Goal: Task Accomplishment & Management: Complete application form

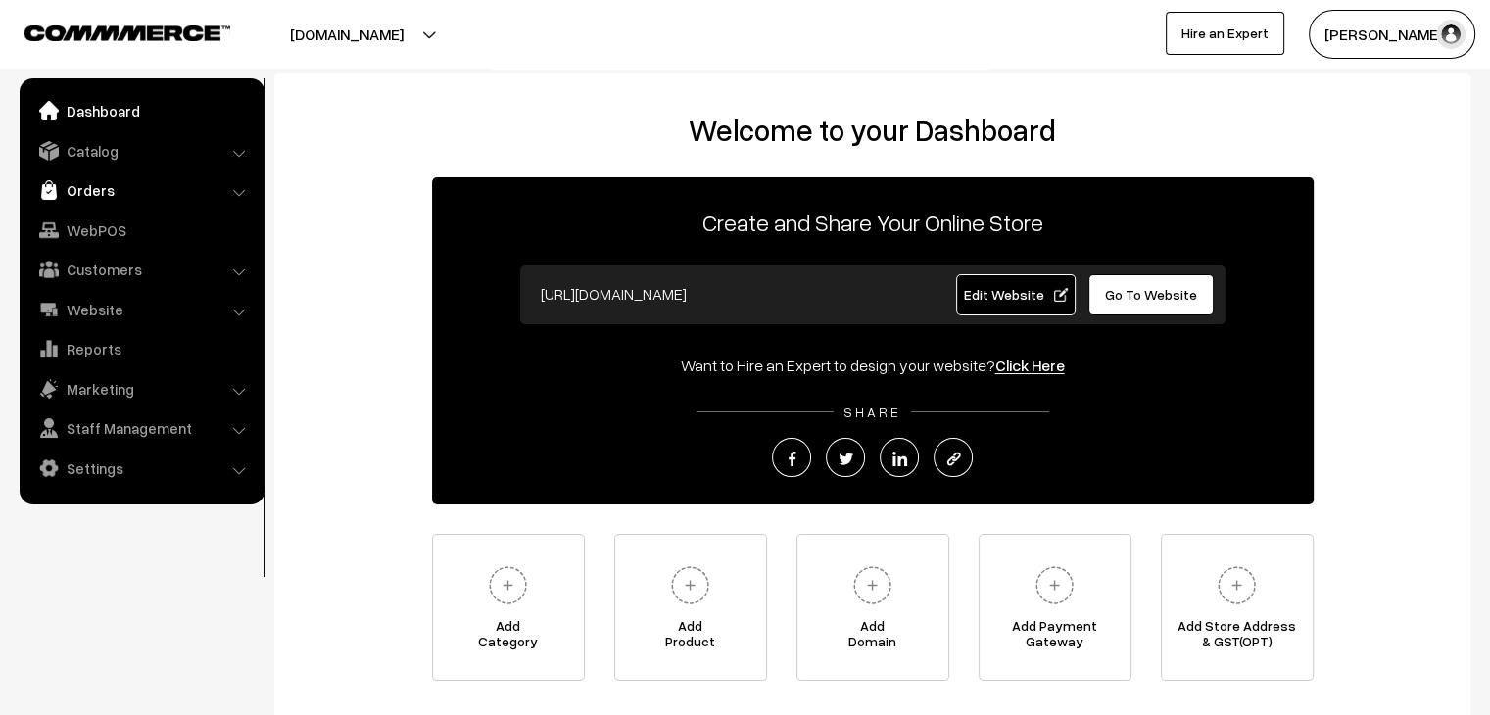
click at [98, 193] on link "Orders" at bounding box center [140, 189] width 233 height 35
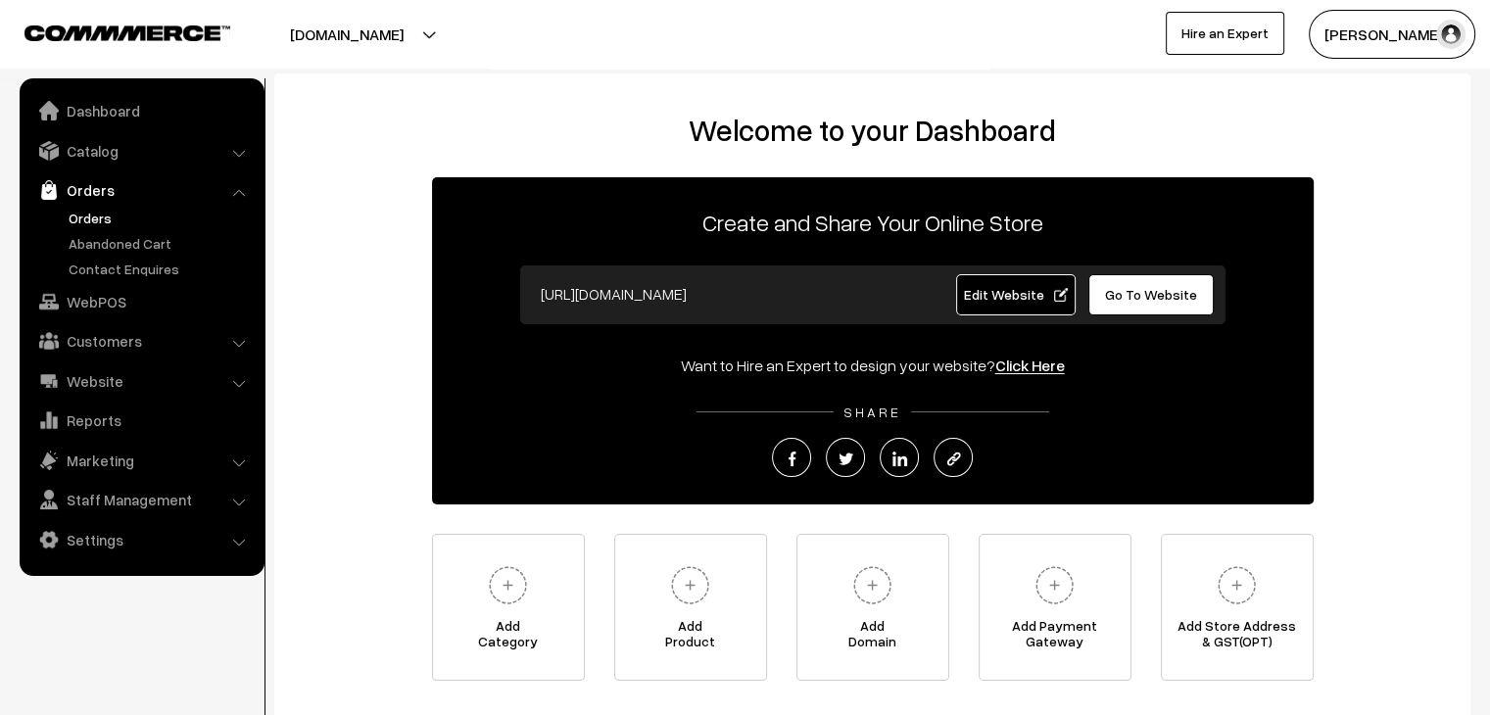
click at [99, 213] on link "Orders" at bounding box center [161, 218] width 194 height 21
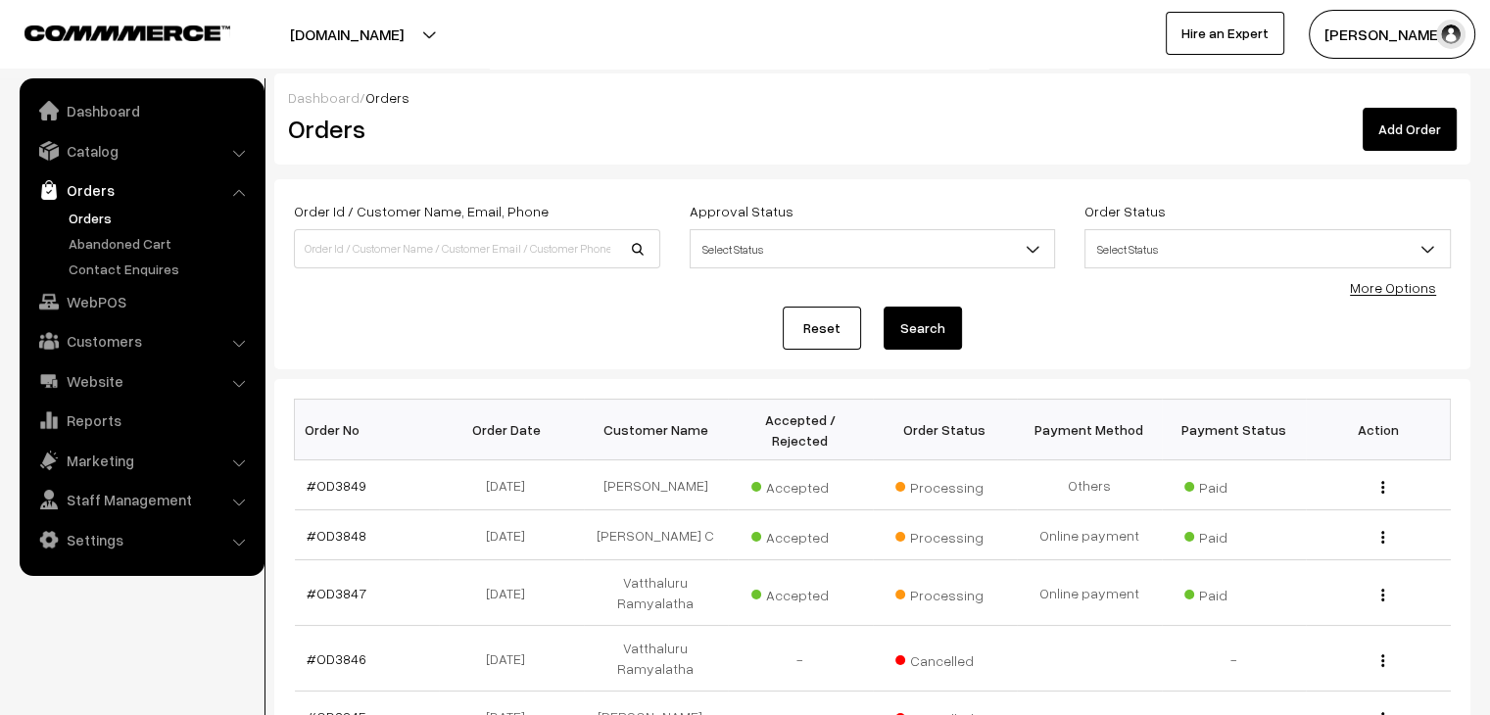
click at [1413, 134] on link "Add Order" at bounding box center [1410, 129] width 94 height 43
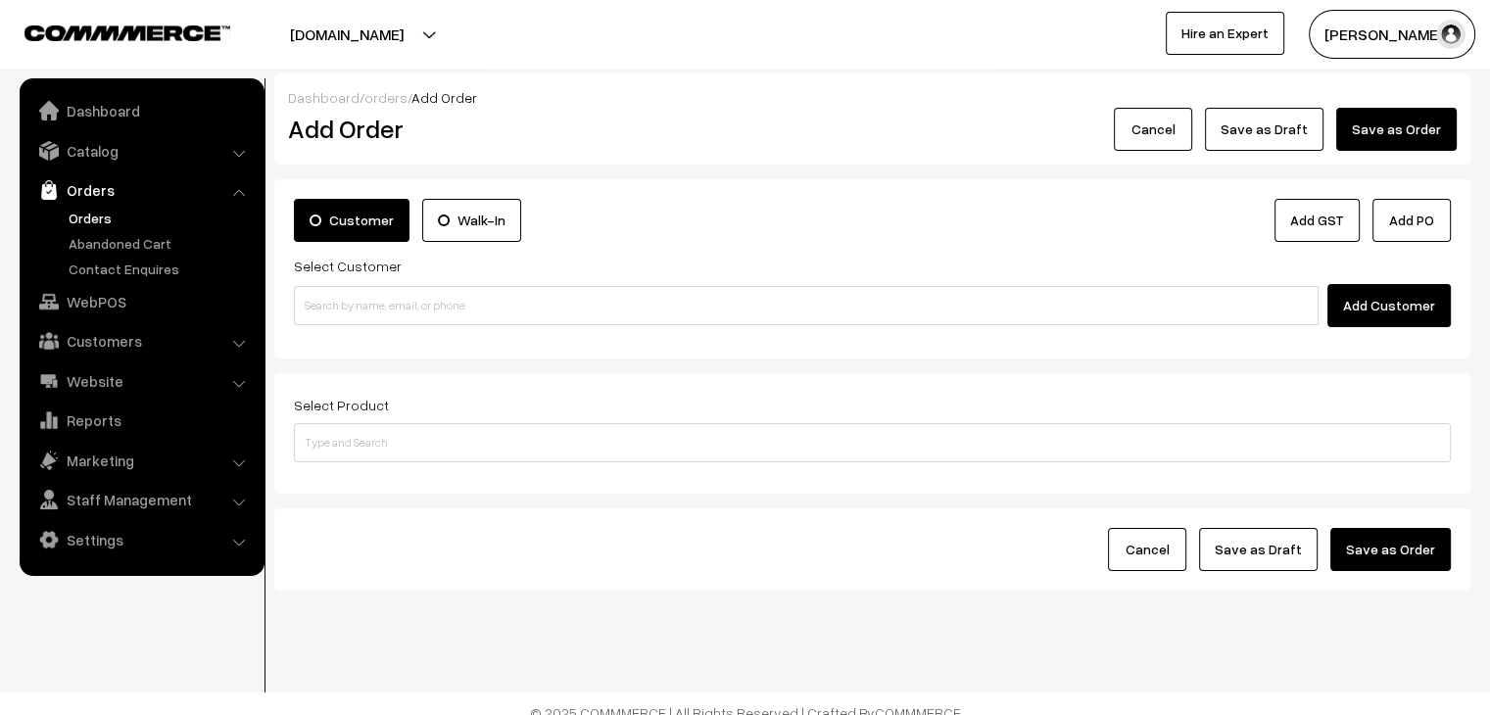
click at [445, 228] on label "Walk-In" at bounding box center [471, 220] width 99 height 43
click at [0, 0] on input "Walk-In" at bounding box center [0, 0] width 0 height 0
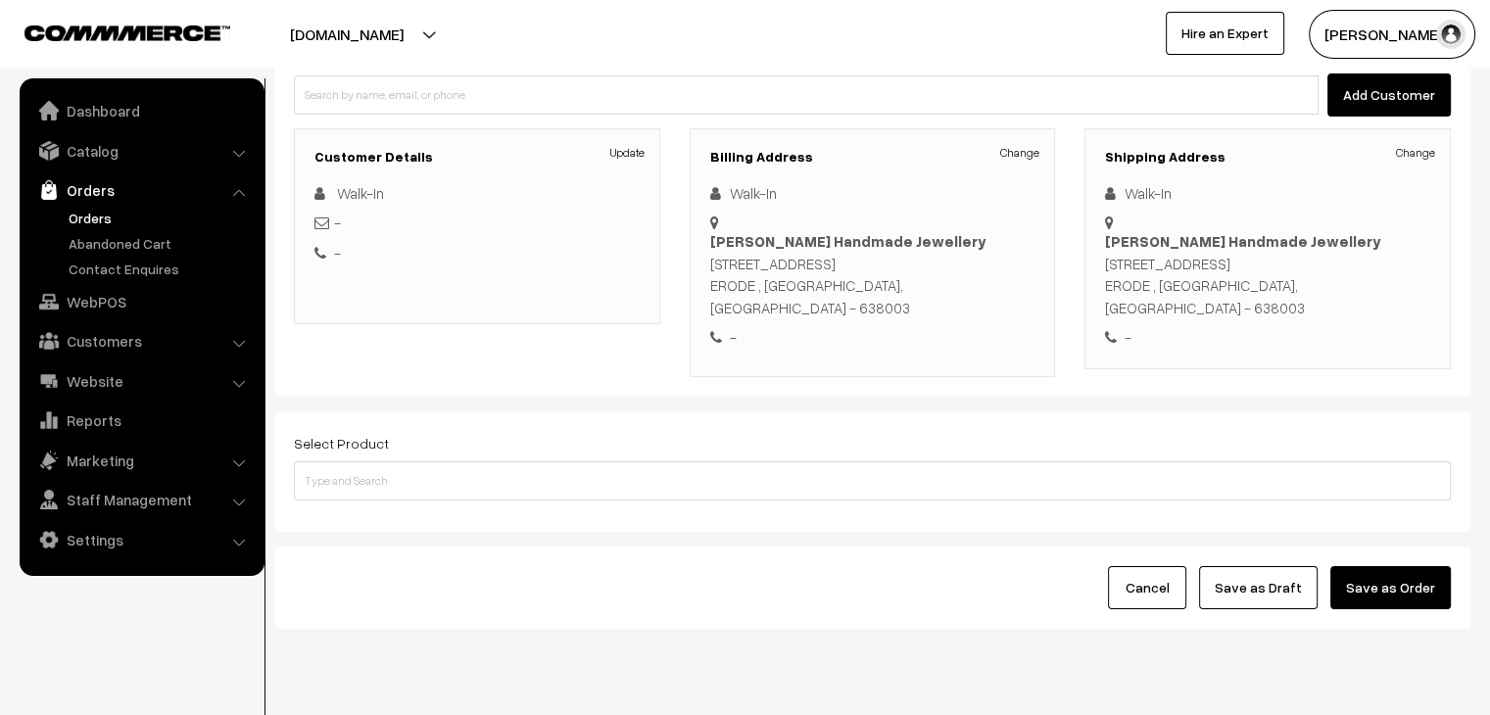
scroll to position [224, 0]
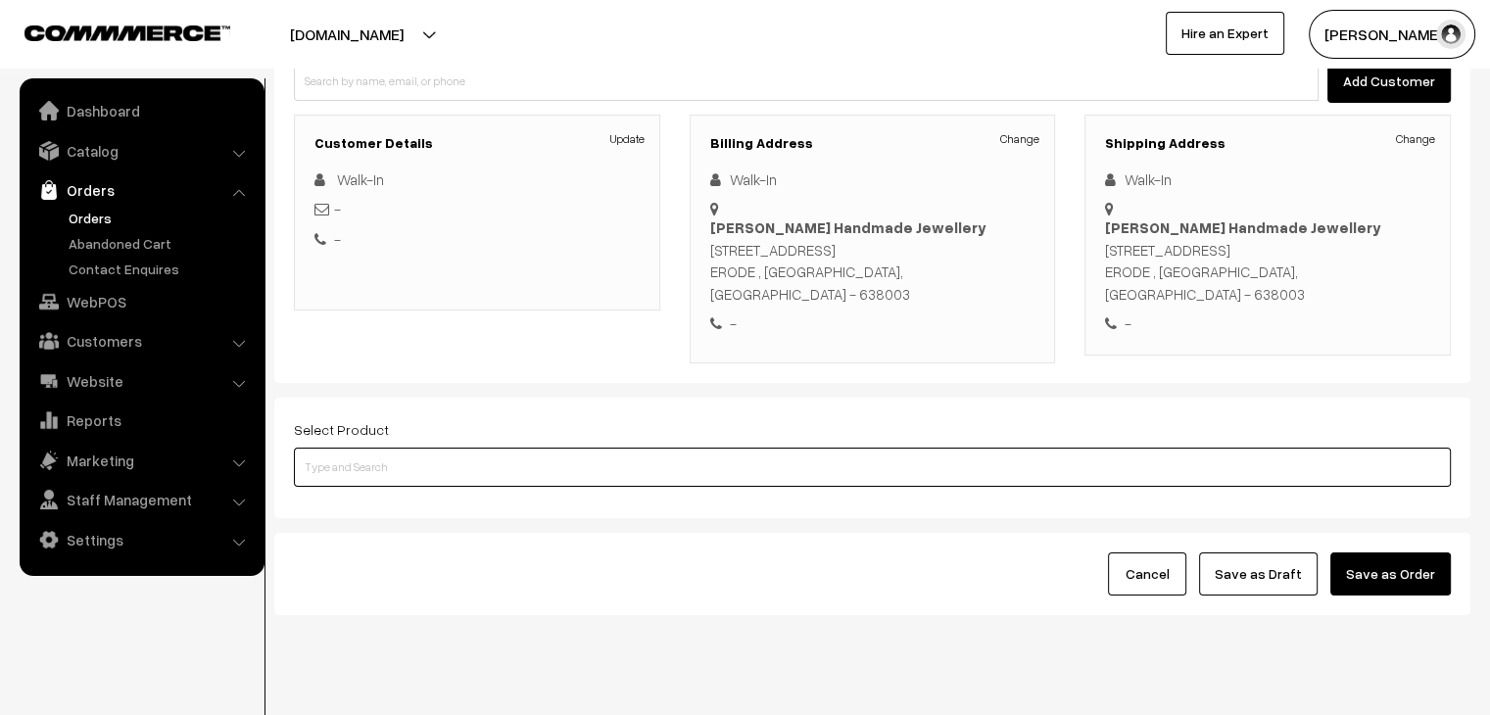
click at [449, 448] on input at bounding box center [872, 467] width 1157 height 39
click at [645, 448] on input at bounding box center [872, 467] width 1157 height 39
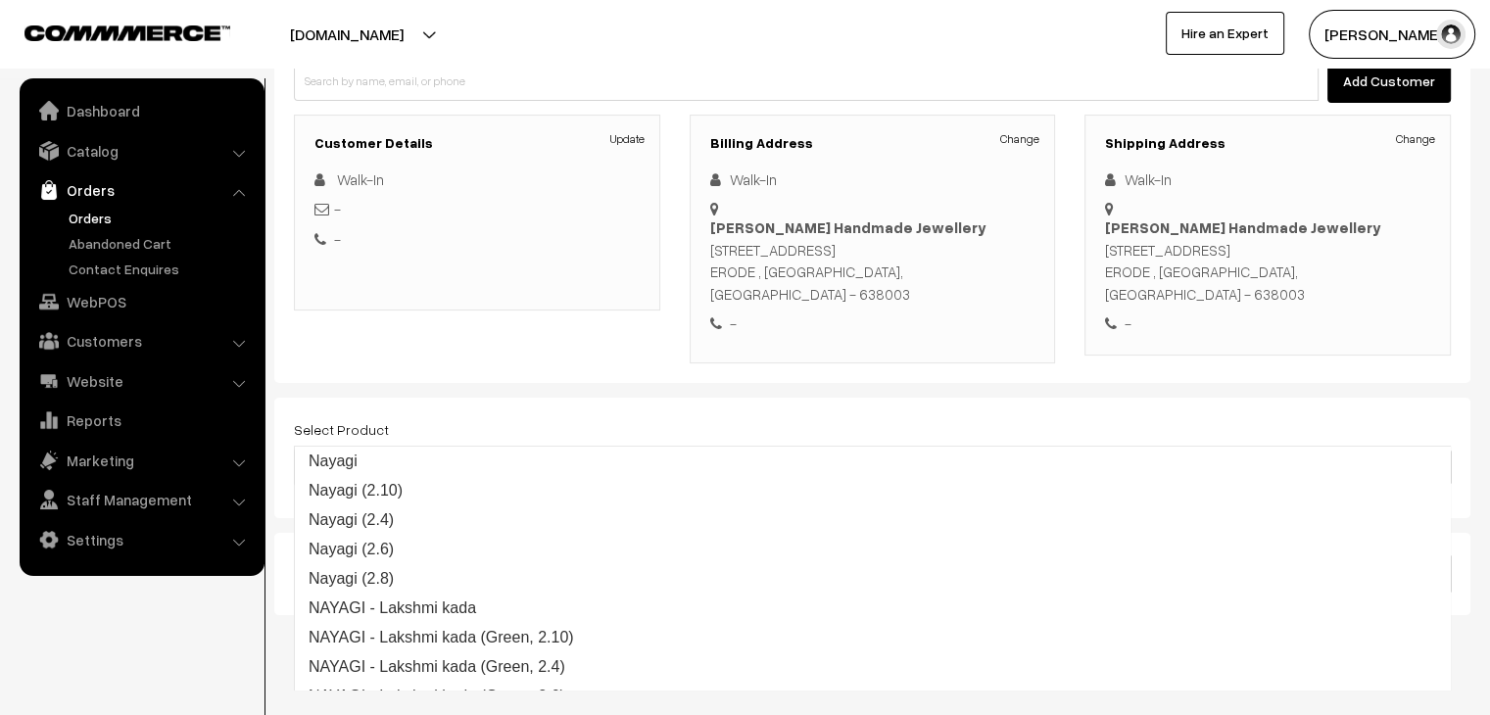
type input "nayagi"
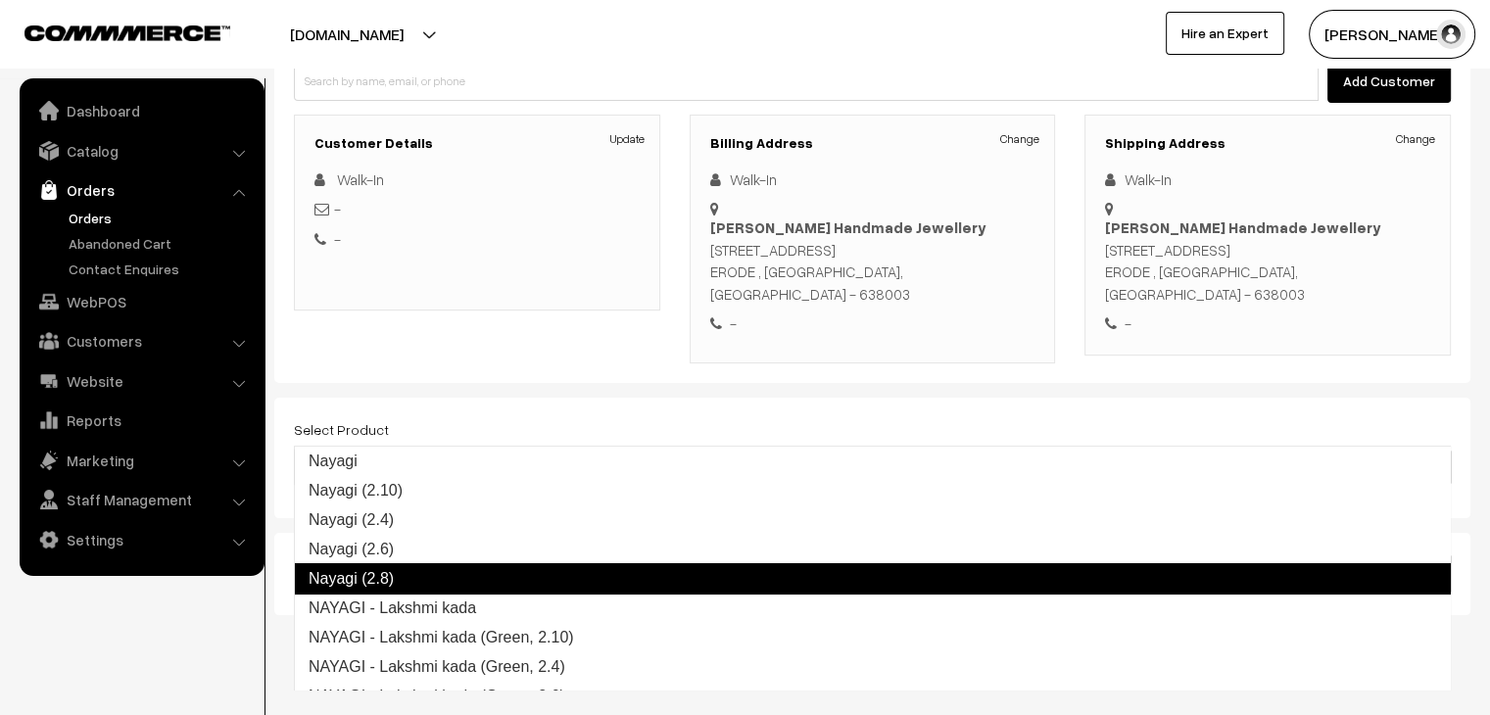
click at [565, 577] on link "Nayagi (2.8)" at bounding box center [872, 578] width 1157 height 31
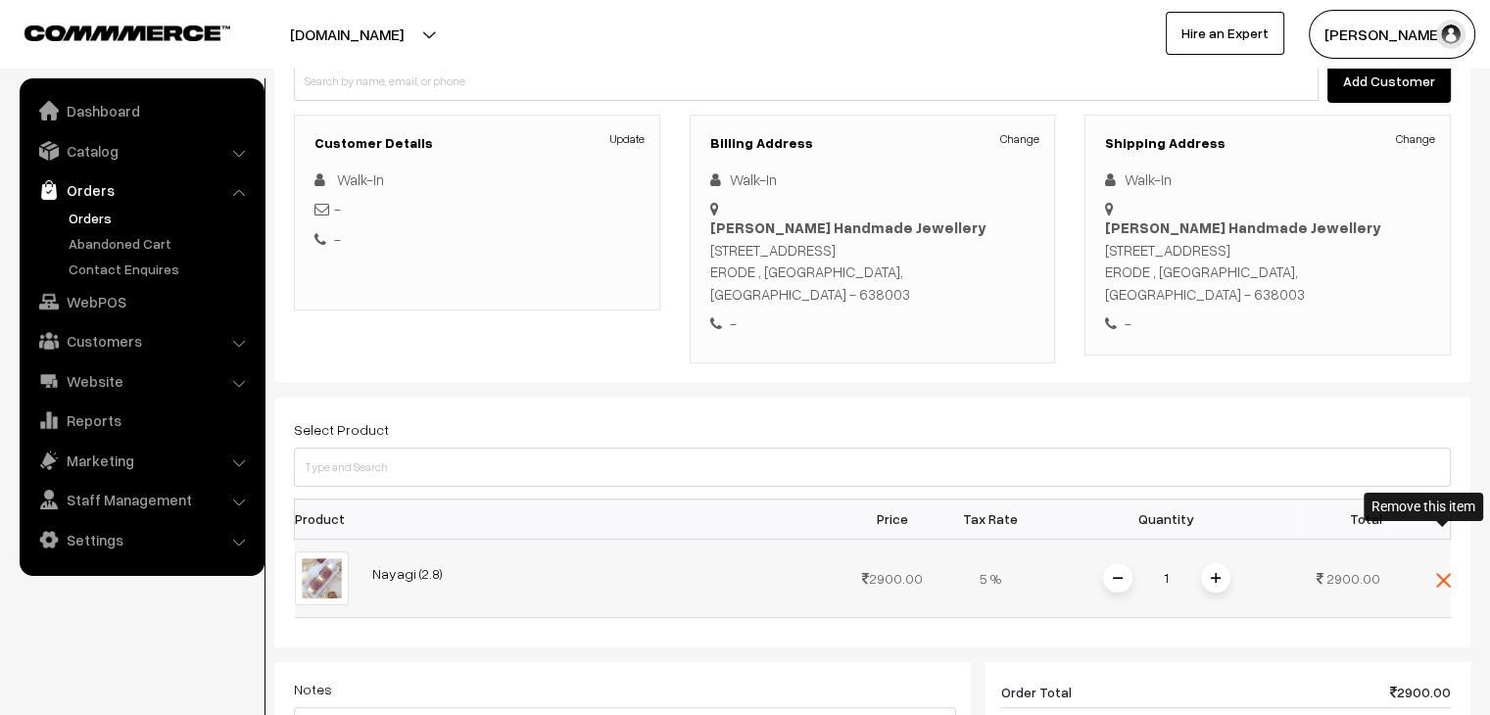
click at [1439, 573] on img at bounding box center [1443, 580] width 15 height 15
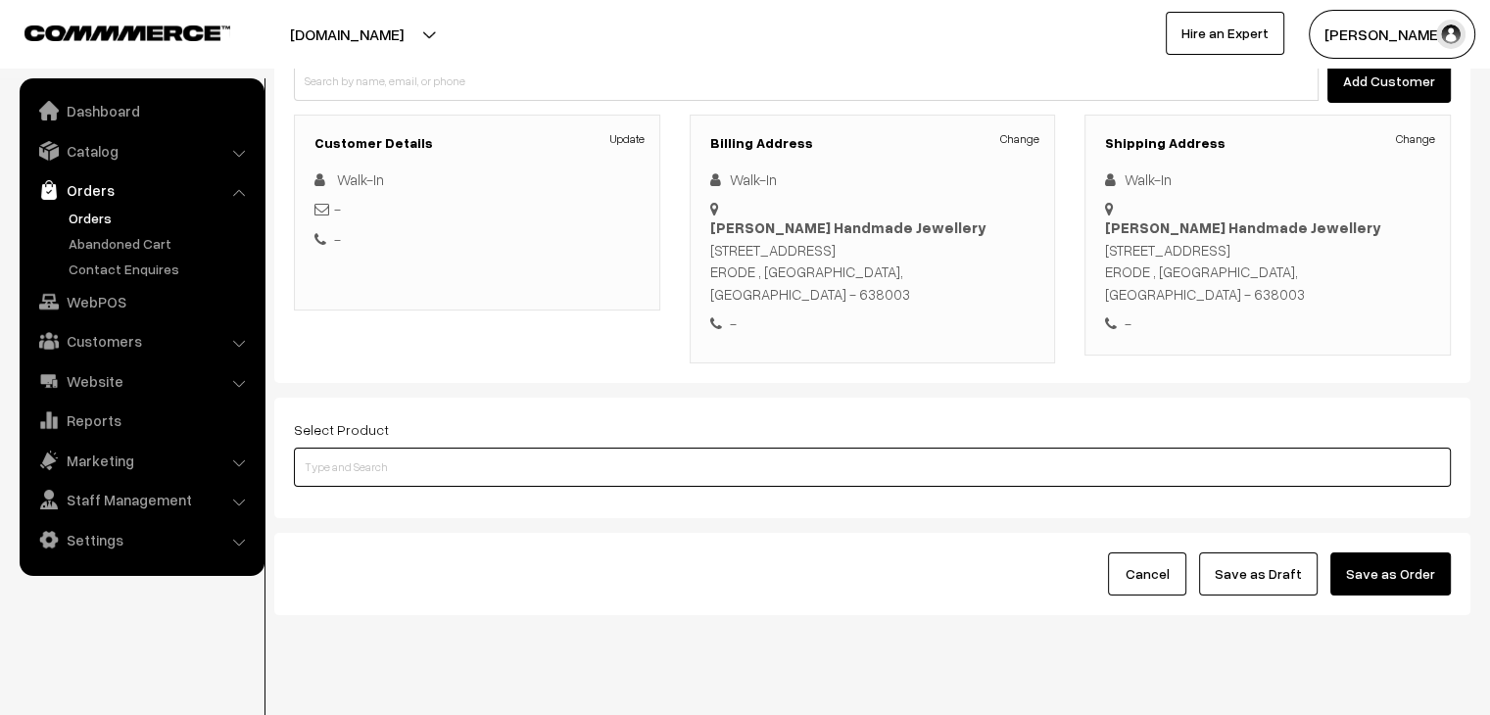
click at [454, 448] on input at bounding box center [872, 467] width 1157 height 39
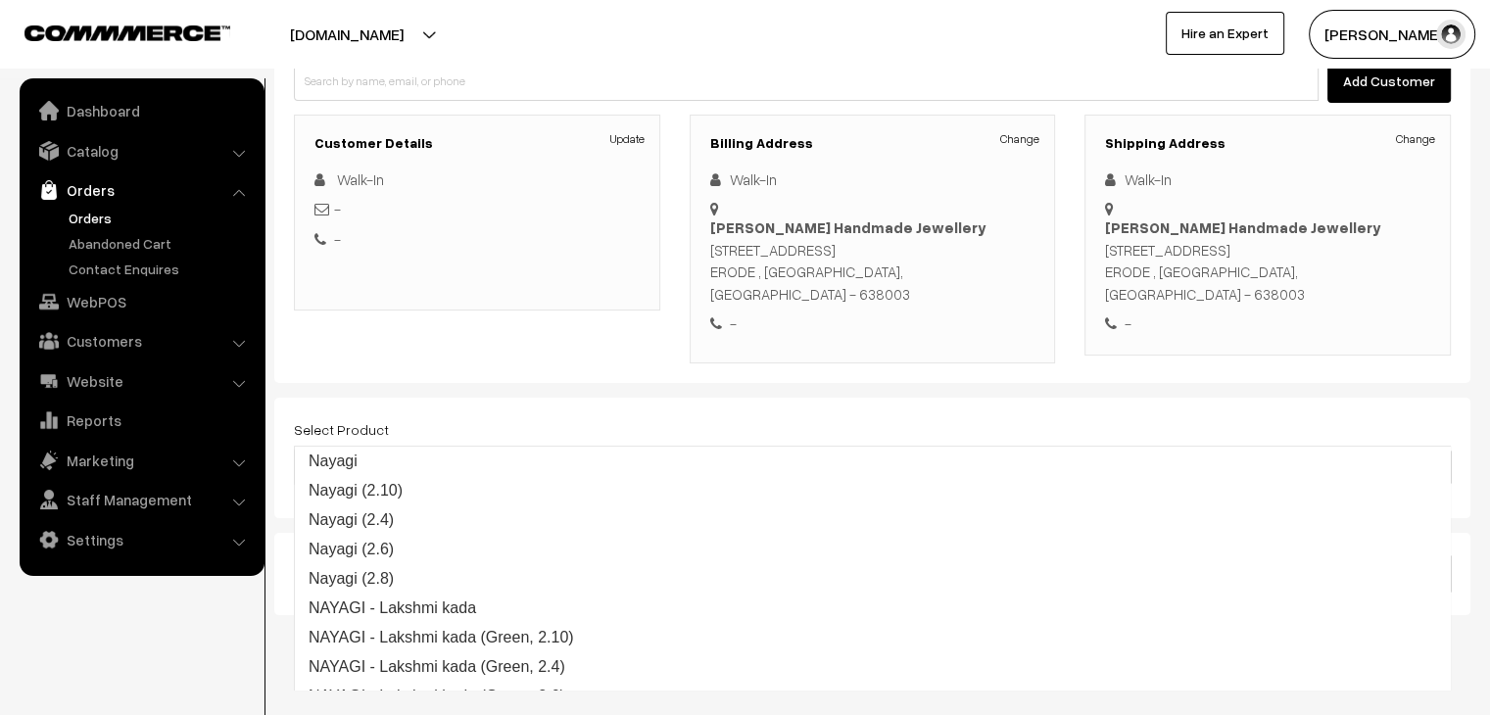
type input "nayagi"
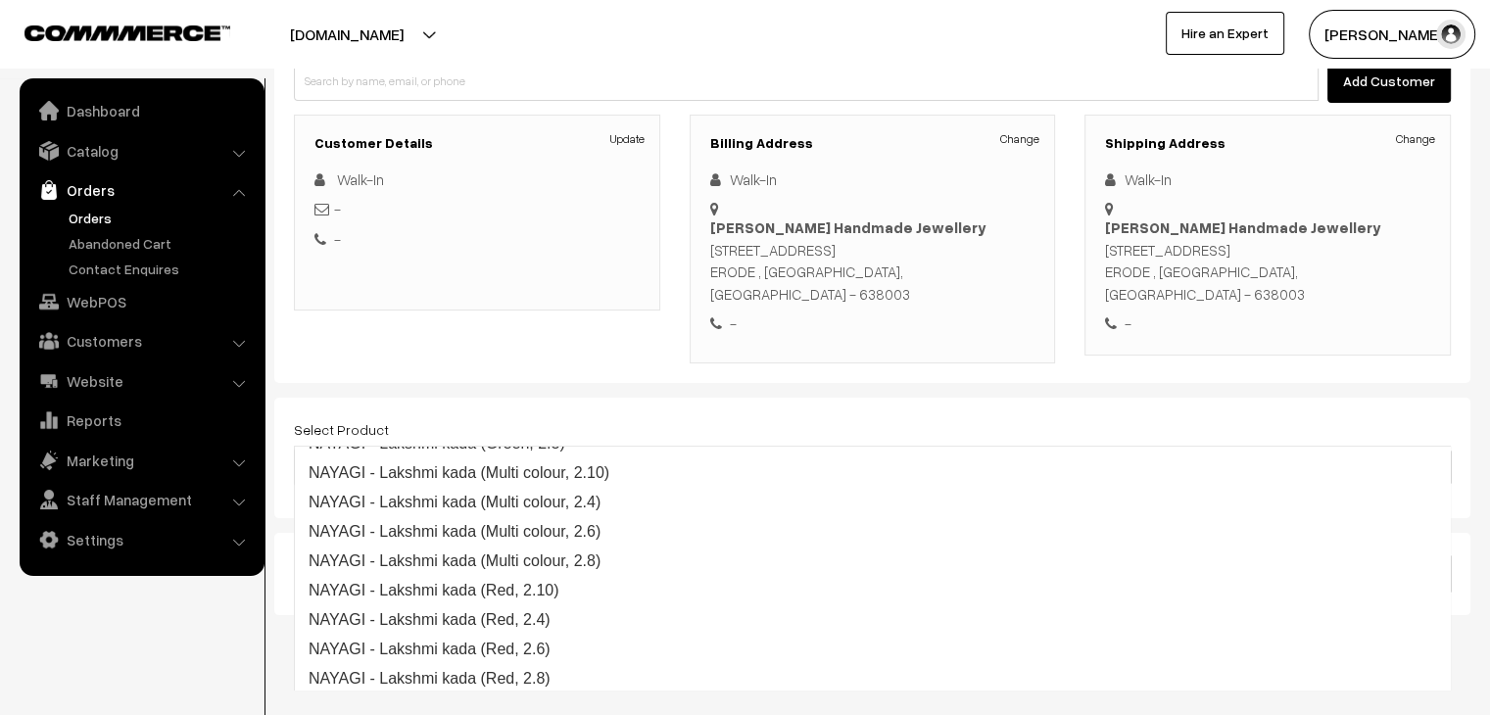
scroll to position [285, 0]
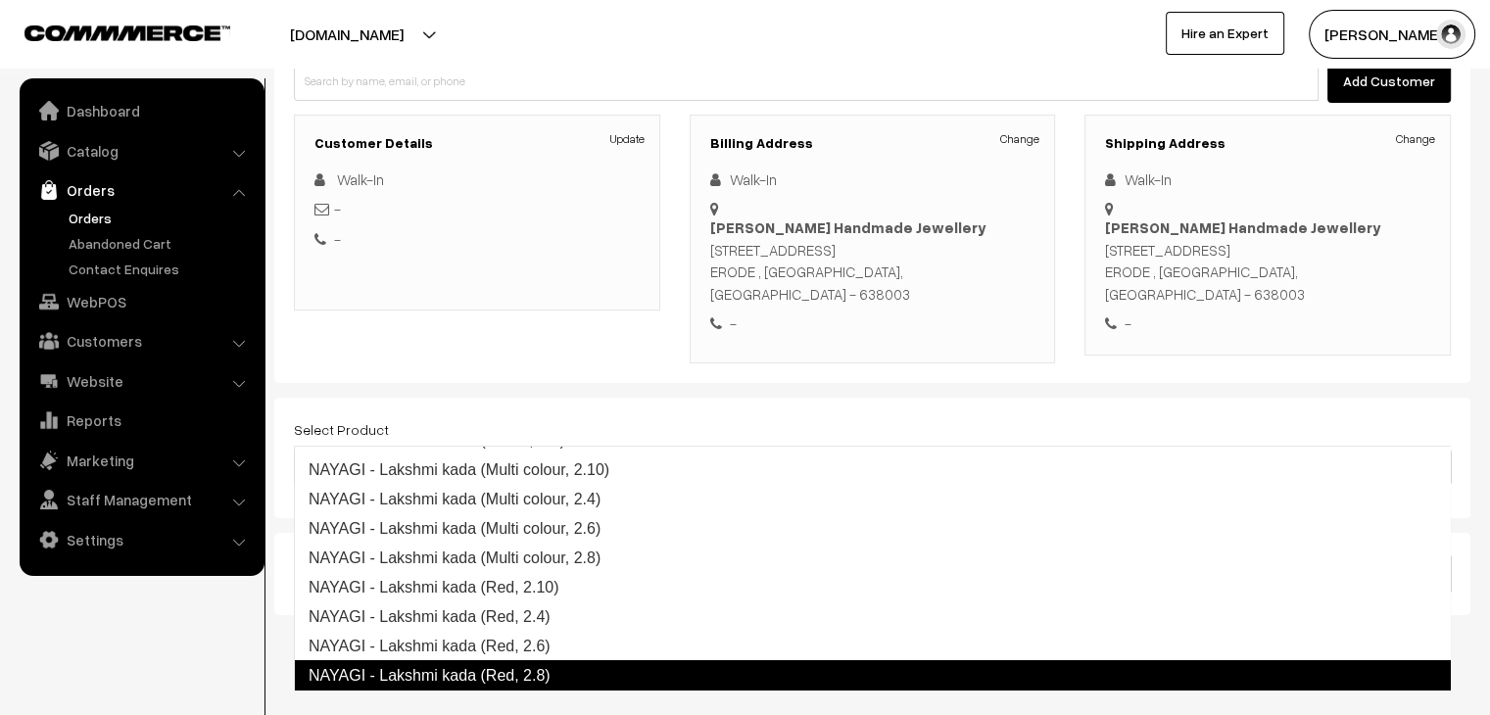
click at [539, 670] on link "NAYAGI - Lakshmi kada (Red, 2.8)" at bounding box center [872, 675] width 1157 height 31
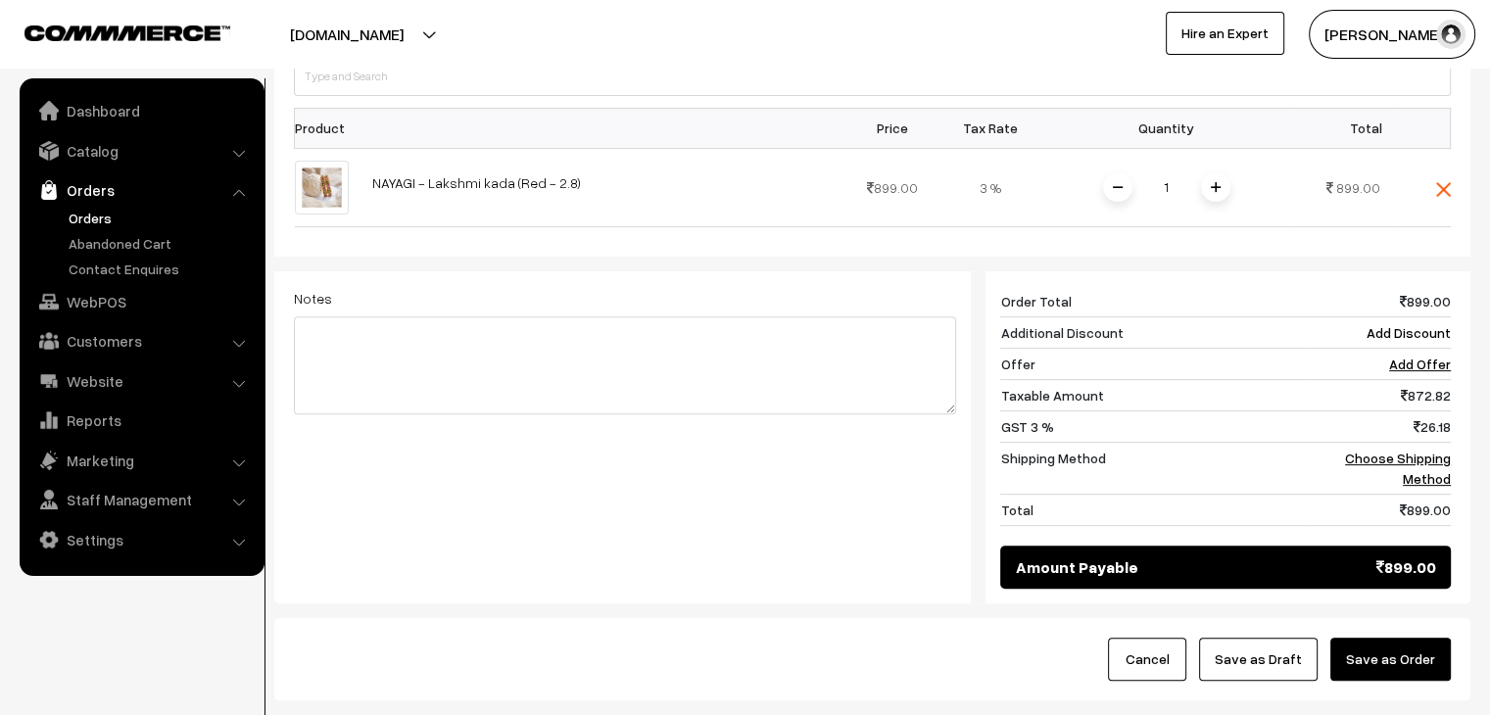
scroll to position [616, 0]
click at [1425, 449] on link "Choose Shipping Method" at bounding box center [1398, 467] width 106 height 37
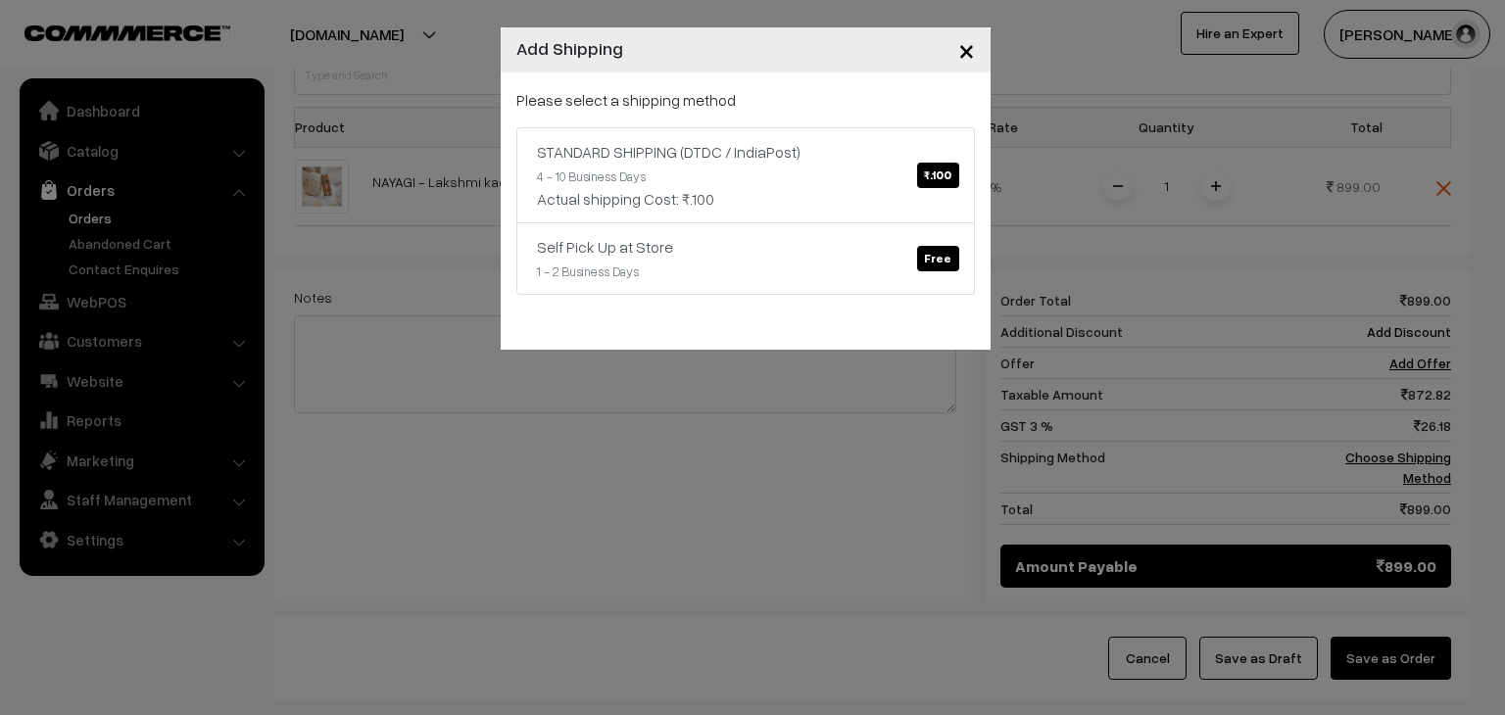
click at [961, 48] on span "×" at bounding box center [966, 49] width 17 height 36
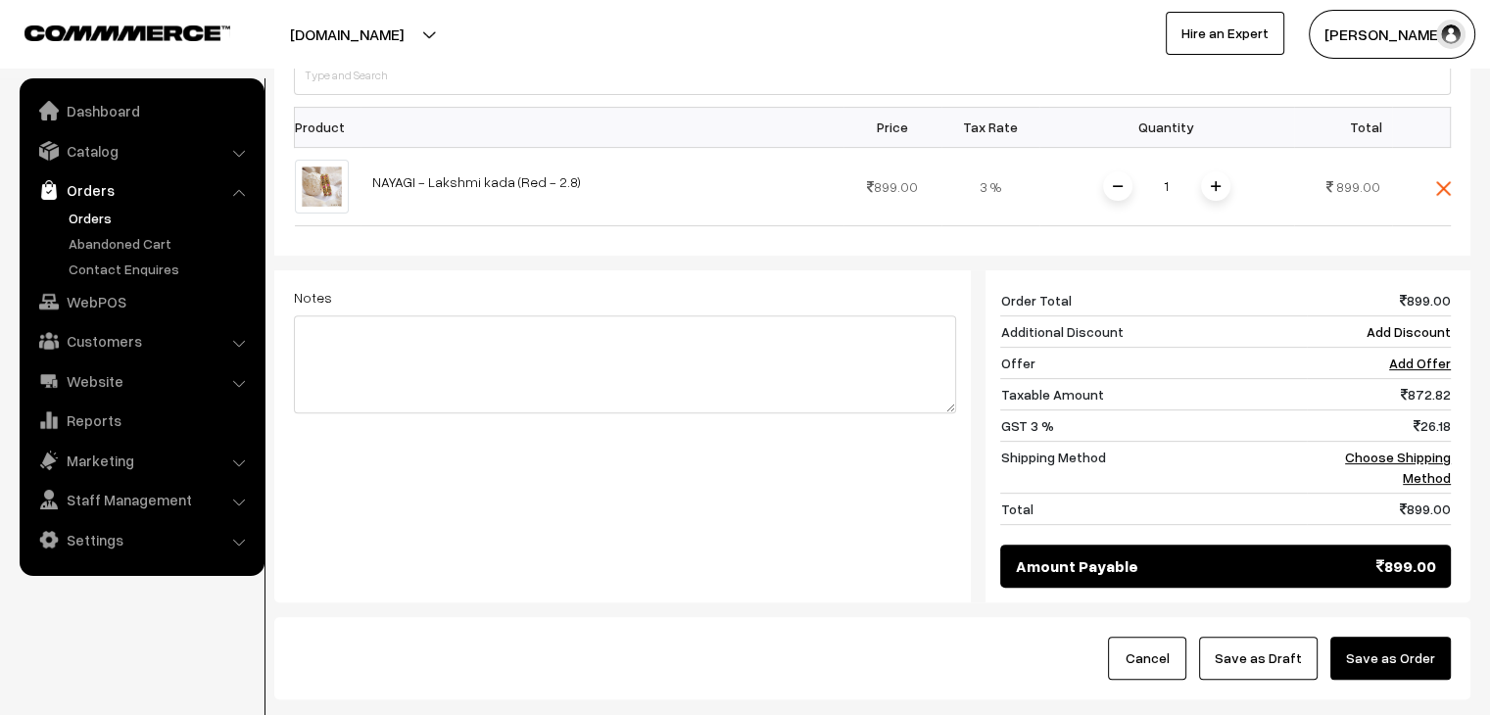
click at [750, 449] on div "Notes Giftcards ( Upgrade ) Apply" at bounding box center [625, 426] width 692 height 313
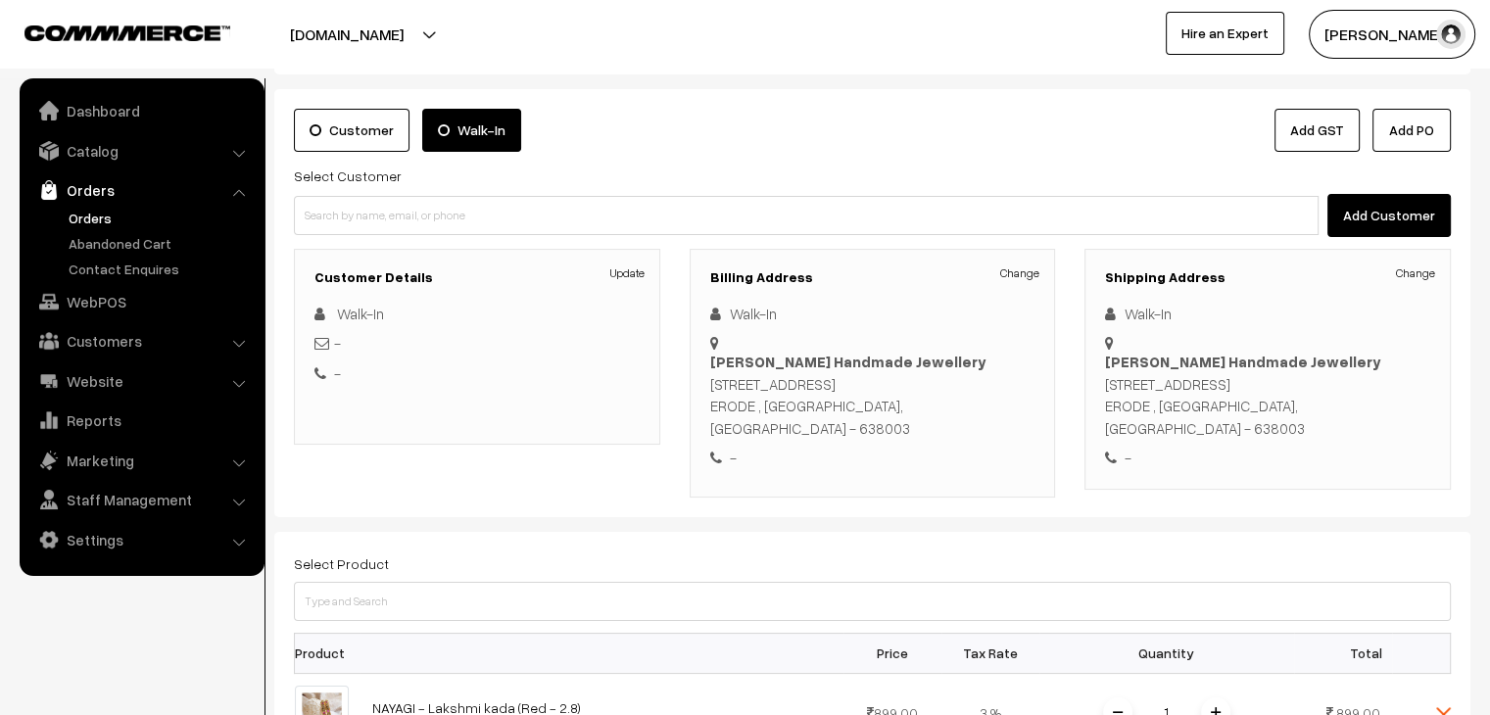
scroll to position [28, 0]
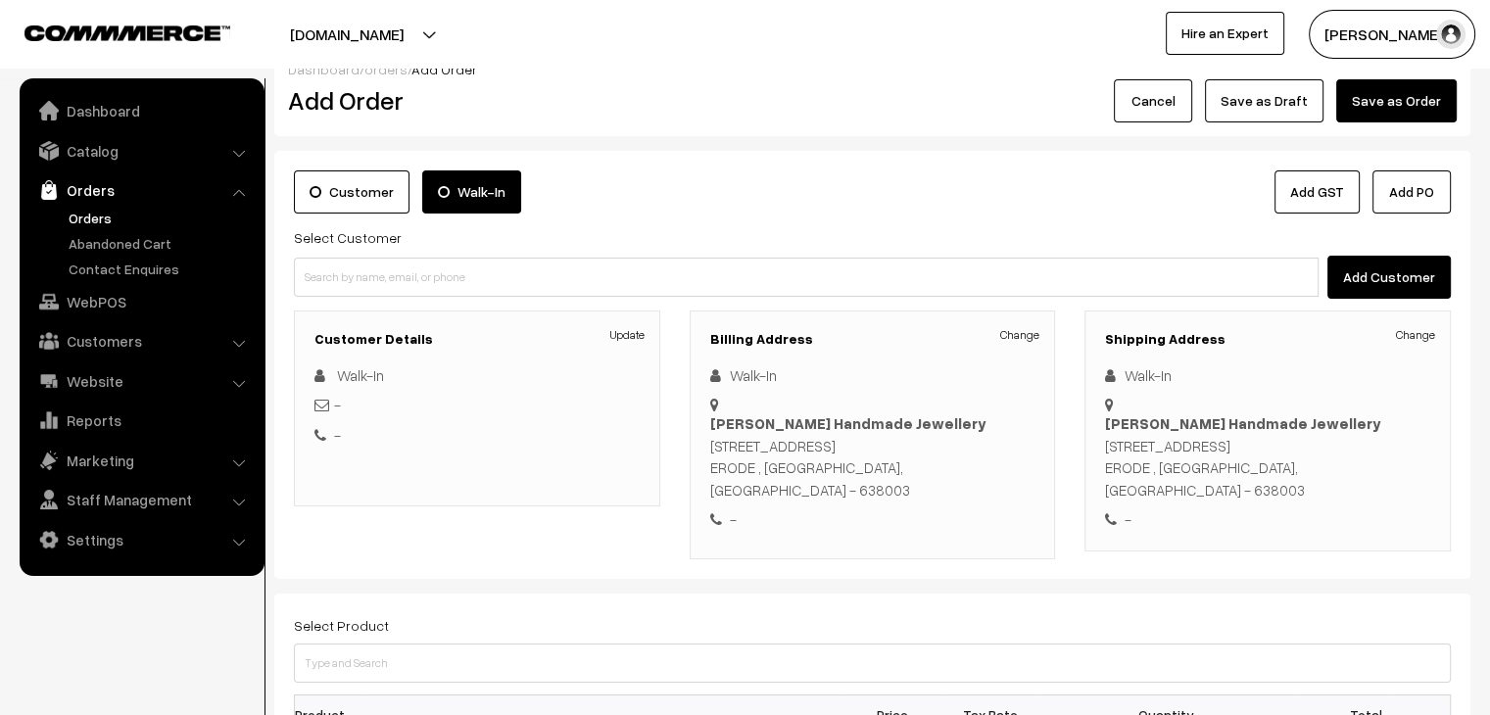
click at [326, 181] on label "Customer" at bounding box center [352, 191] width 116 height 43
click at [0, 0] on input "Customer" at bounding box center [0, 0] width 0 height 0
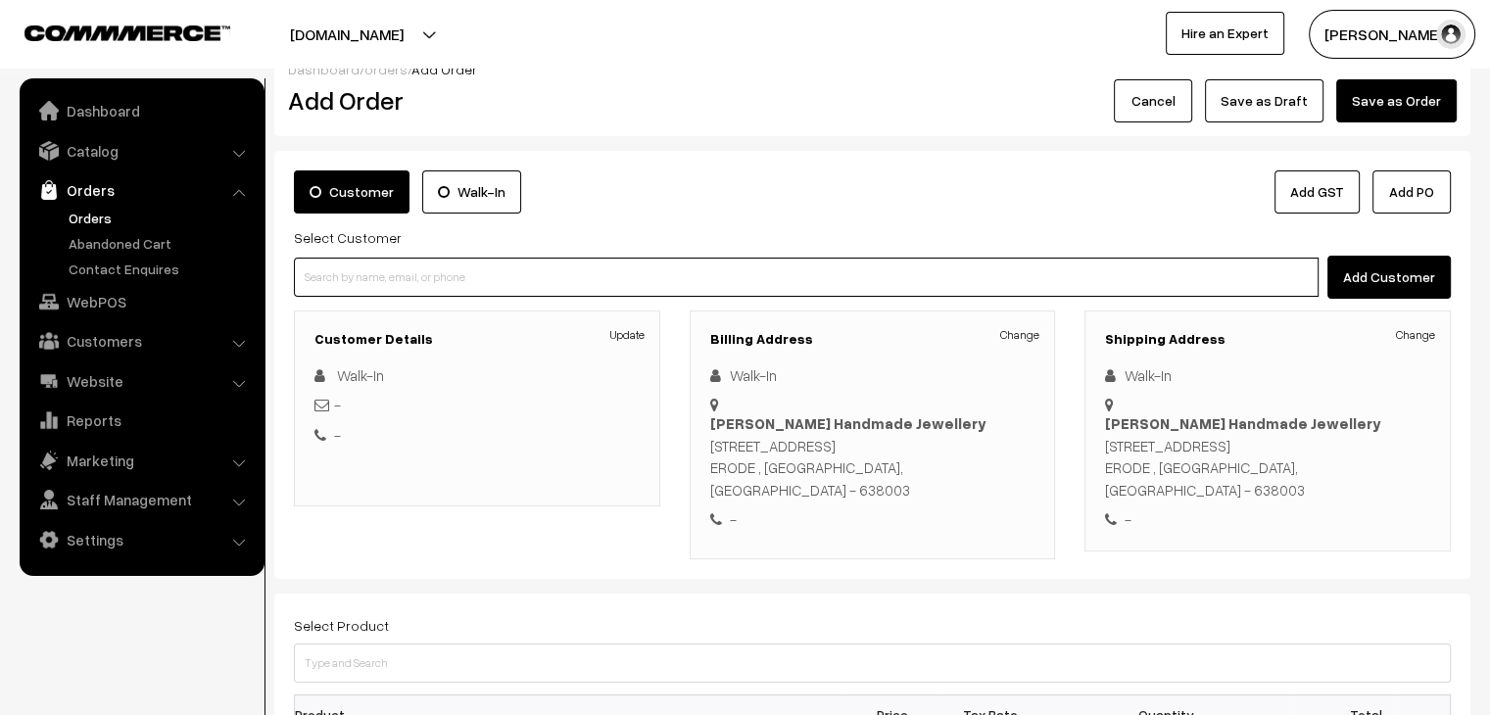
click at [438, 273] on input at bounding box center [806, 277] width 1025 height 39
type input "harihari"
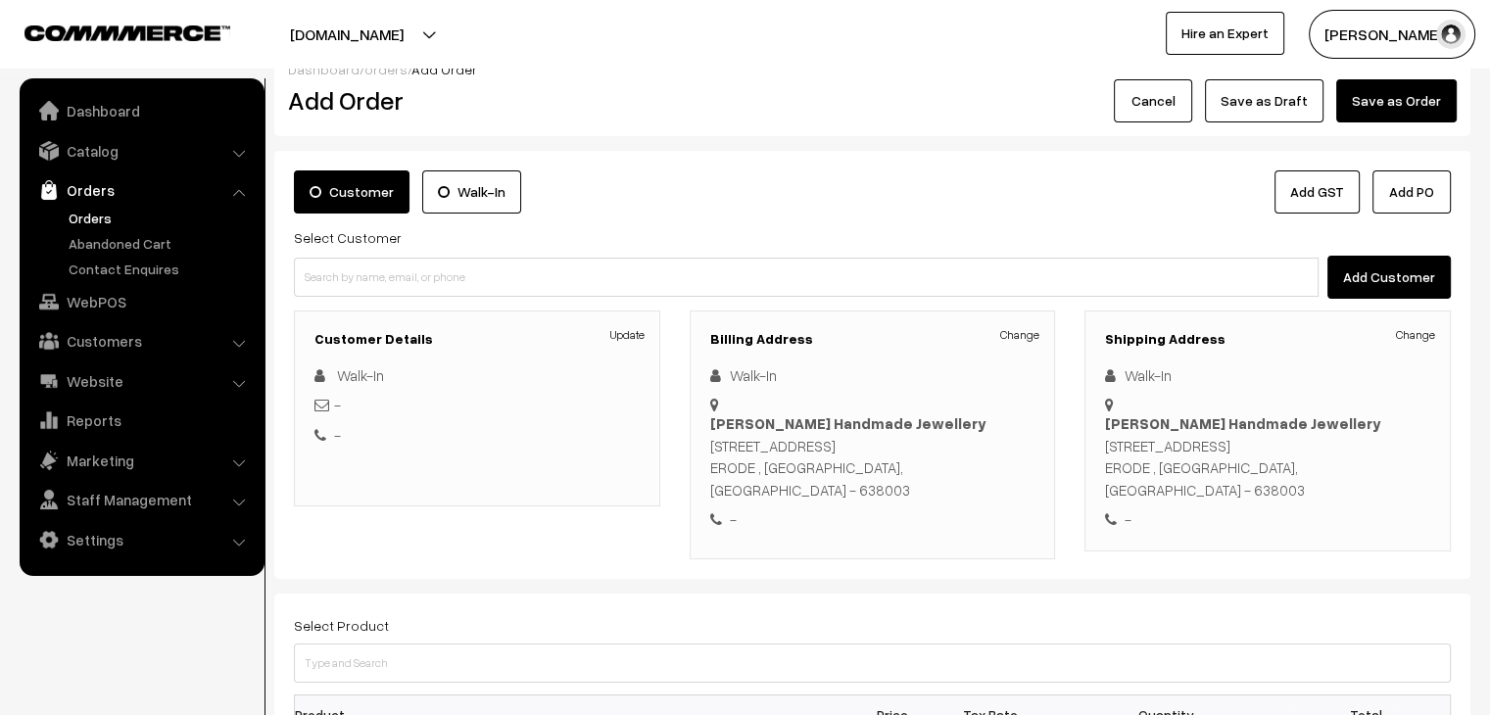
click at [1391, 276] on button "Add Customer" at bounding box center [1389, 277] width 123 height 43
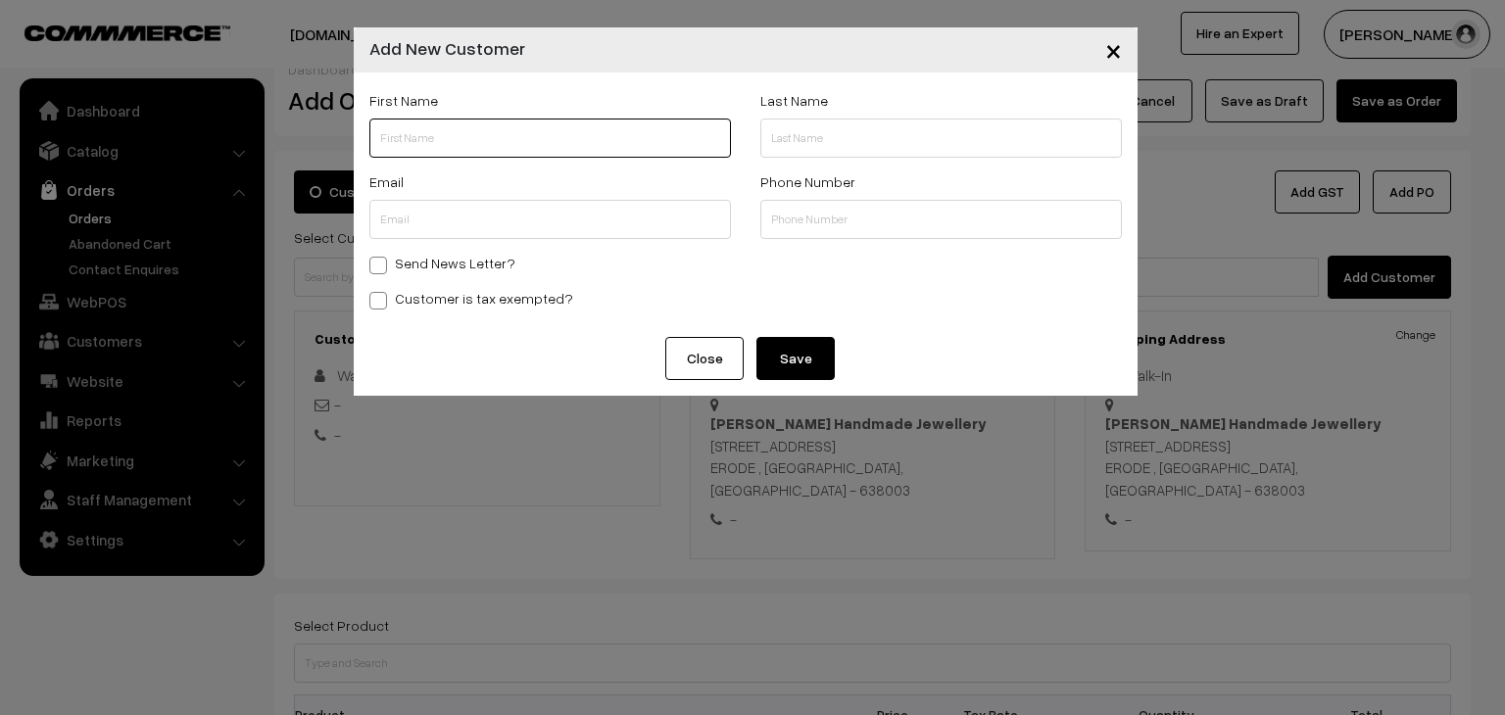
click at [523, 139] on input "text" at bounding box center [550, 138] width 362 height 39
type input "hari"
click at [526, 228] on input "text" at bounding box center [550, 219] width 362 height 39
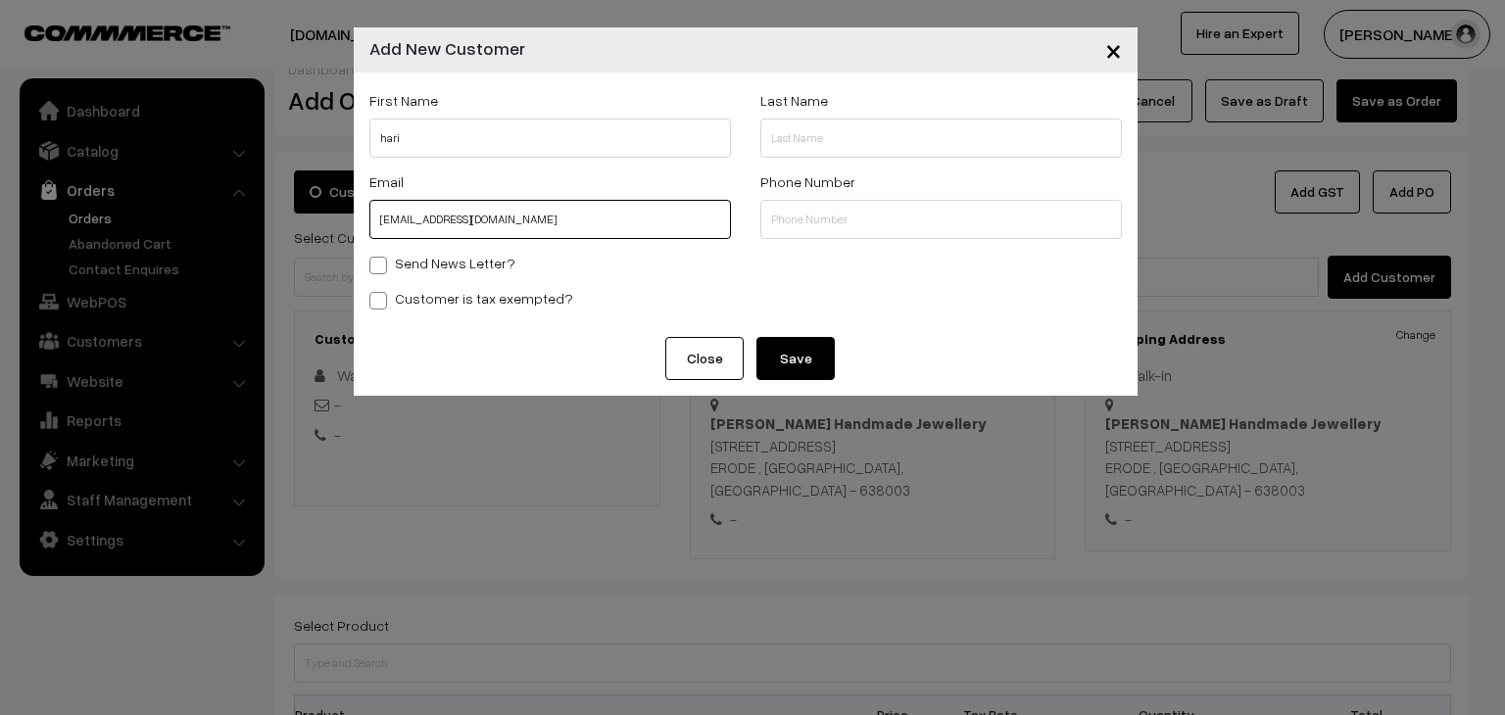
type input "[EMAIL_ADDRESS][DOMAIN_NAME]"
click at [815, 224] on input "text" at bounding box center [941, 219] width 362 height 39
type input "9894309802"
click at [792, 348] on button "Save" at bounding box center [795, 358] width 78 height 43
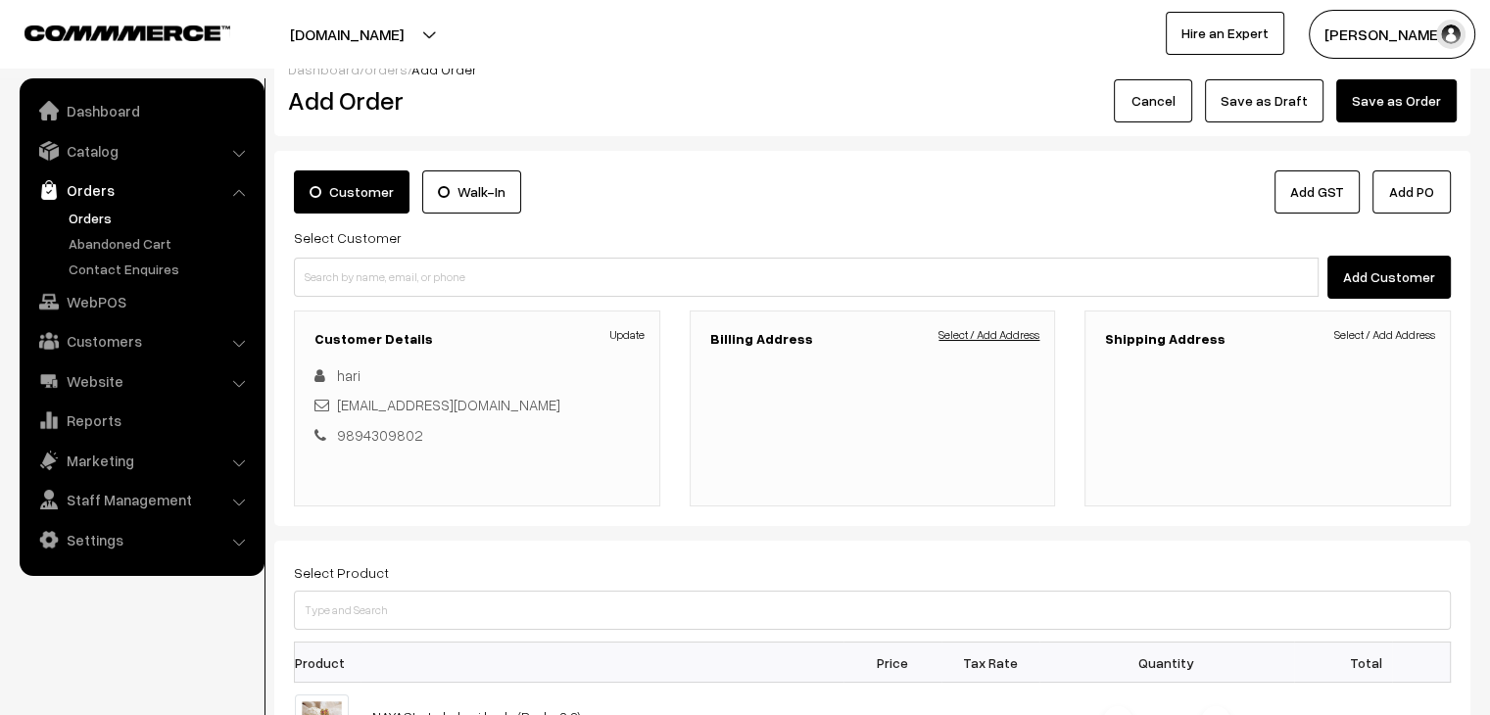
click at [993, 331] on link "Select / Add Address" at bounding box center [989, 335] width 101 height 18
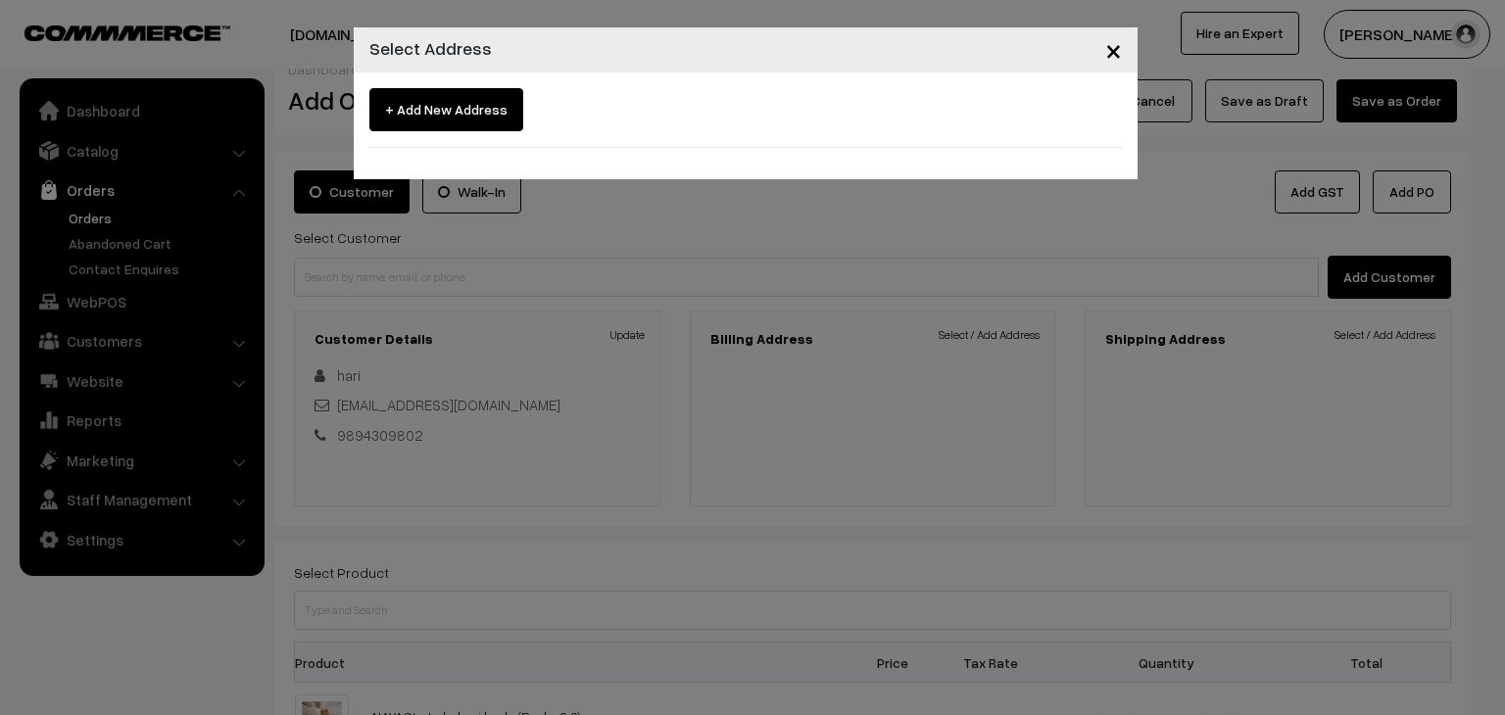
click at [488, 112] on span "+ Add New Address" at bounding box center [446, 109] width 154 height 43
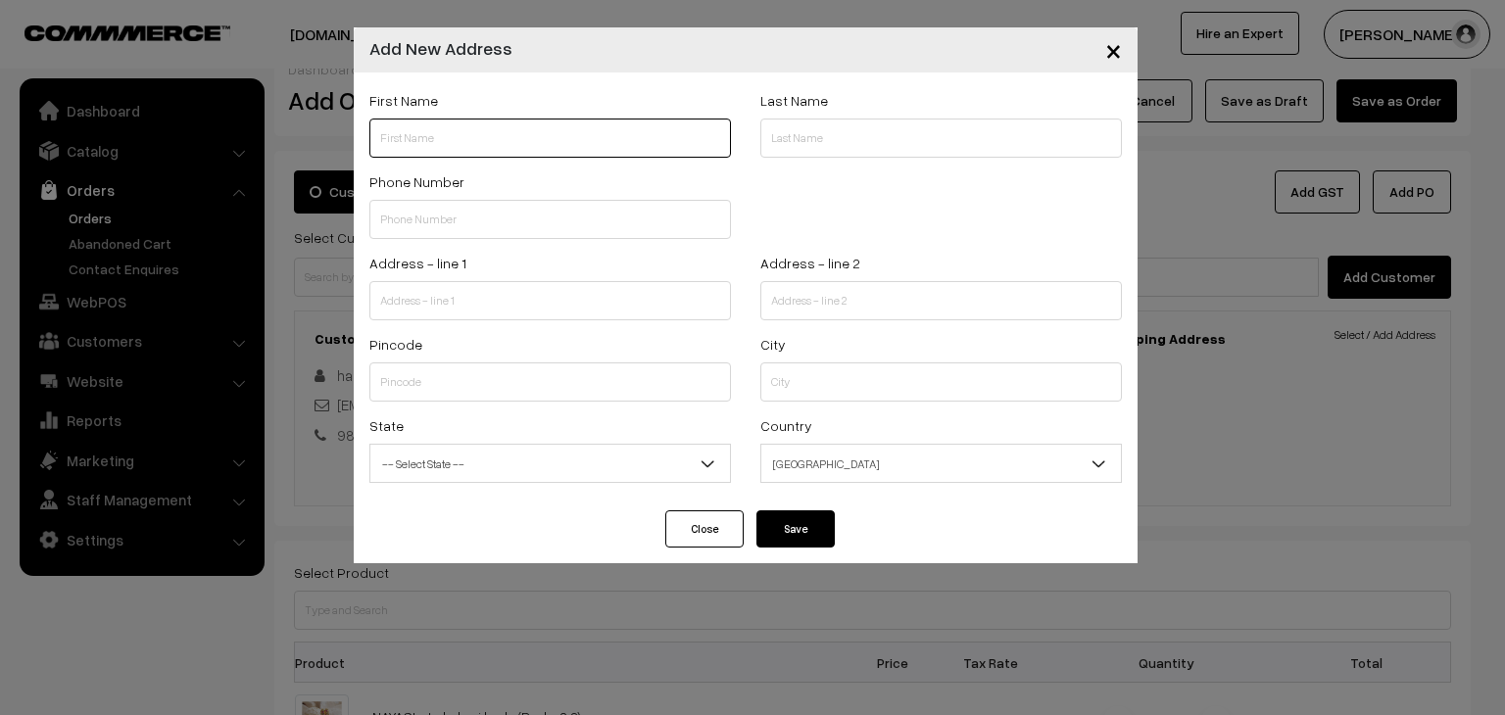
click at [502, 137] on input "text" at bounding box center [550, 138] width 362 height 39
type input "hari.v"
click at [529, 236] on input "text" at bounding box center [550, 219] width 362 height 39
type input "9894309802"
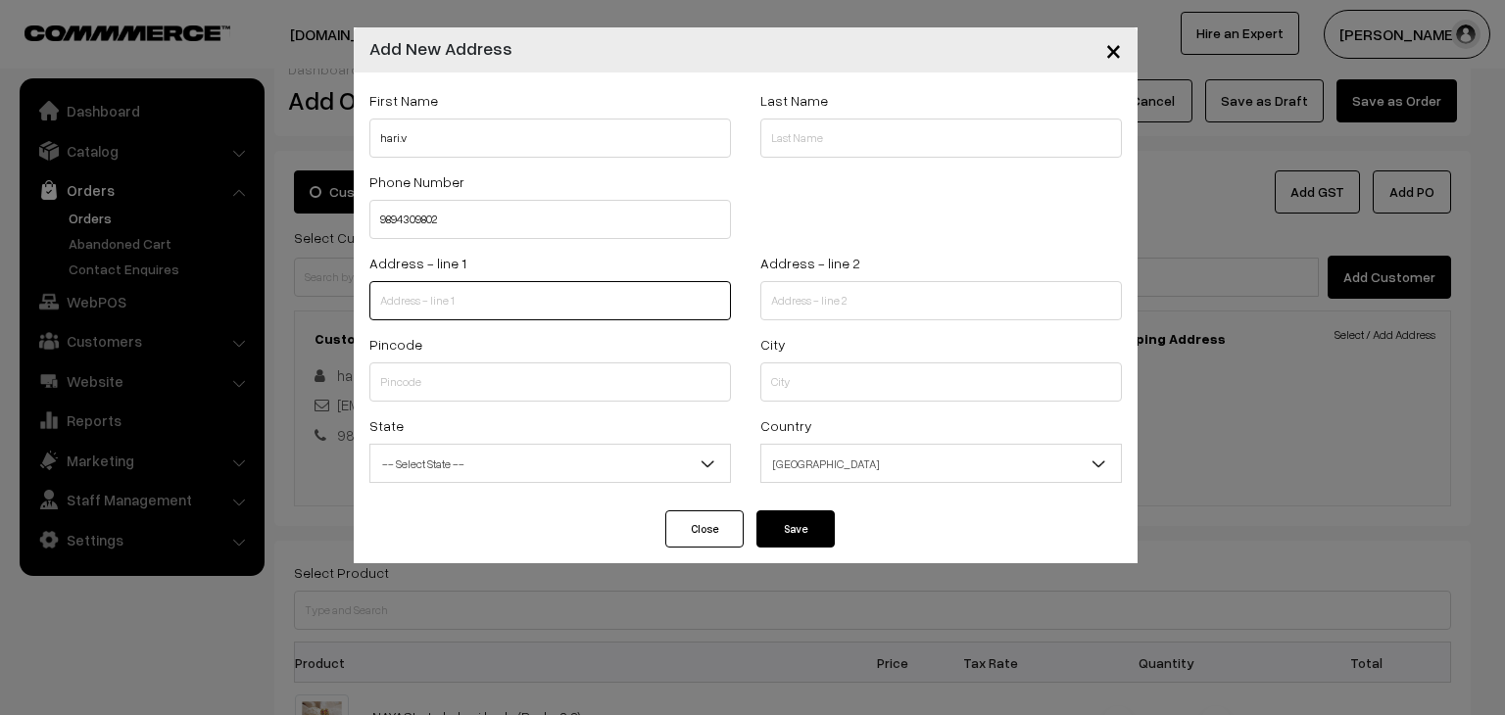
click at [529, 314] on input "text" at bounding box center [550, 300] width 362 height 39
type input "D 406 chandresh kanchan society,lodha heaven,"
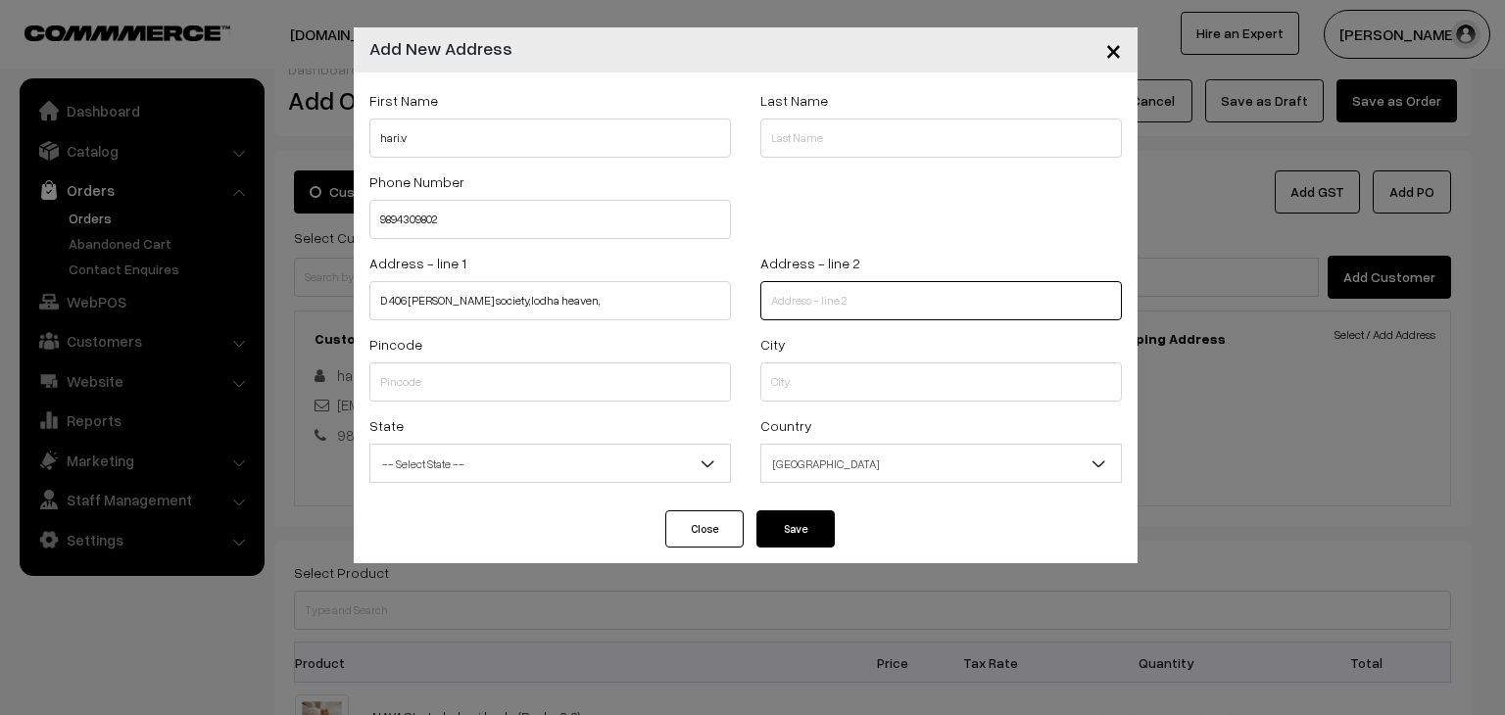
click at [807, 300] on input "text" at bounding box center [941, 300] width 362 height 39
type input "near shivaji chowk nilije road, dombivil east,"
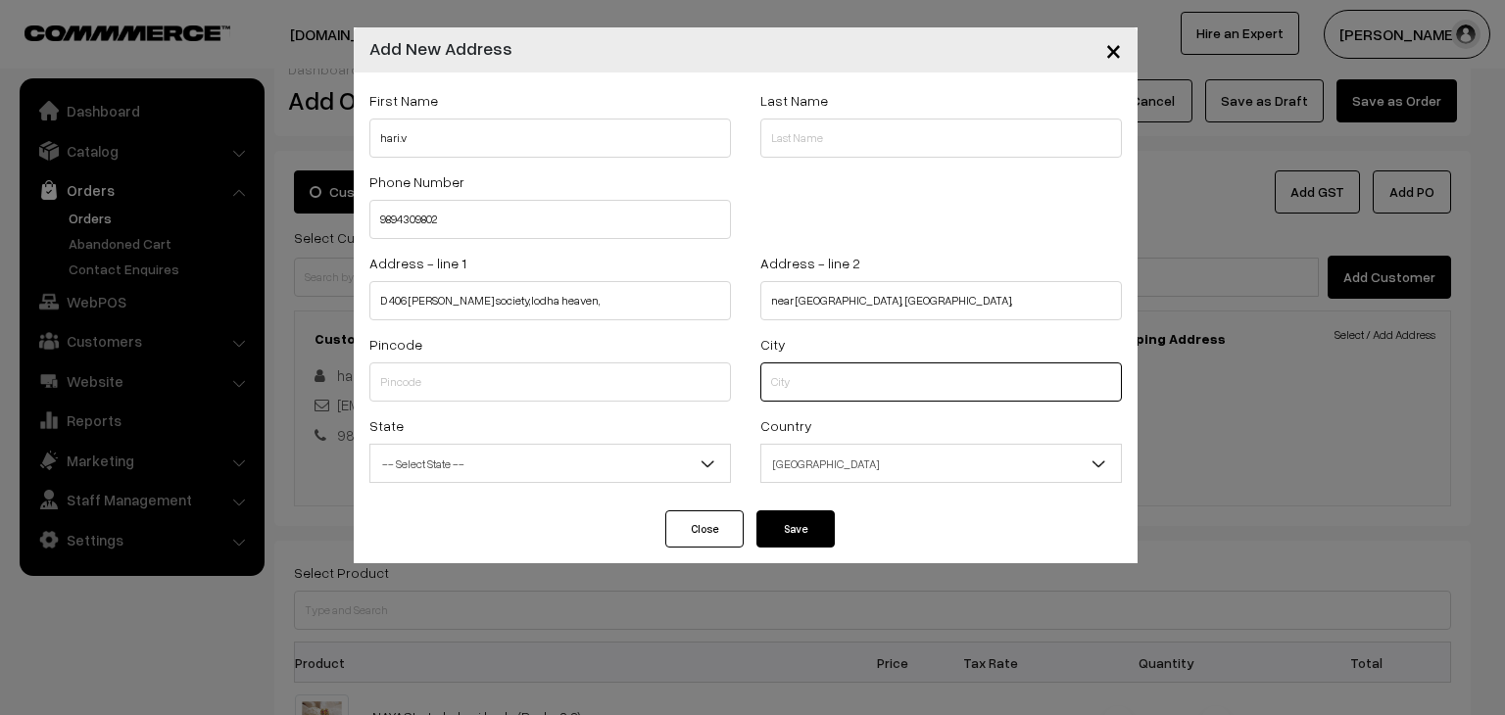
click at [839, 382] on input "text" at bounding box center [941, 382] width 362 height 39
type input "thane"
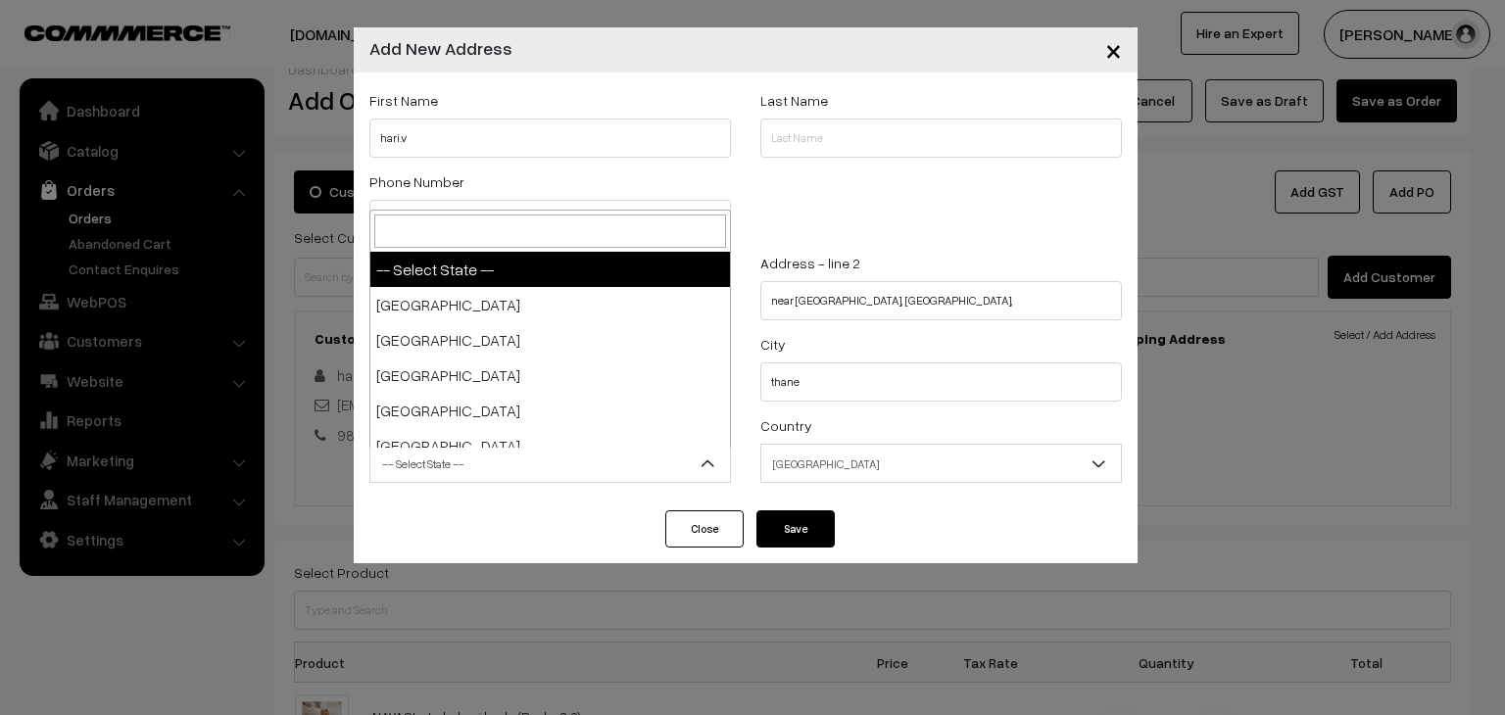
click at [646, 475] on span "-- Select State --" at bounding box center [550, 464] width 360 height 34
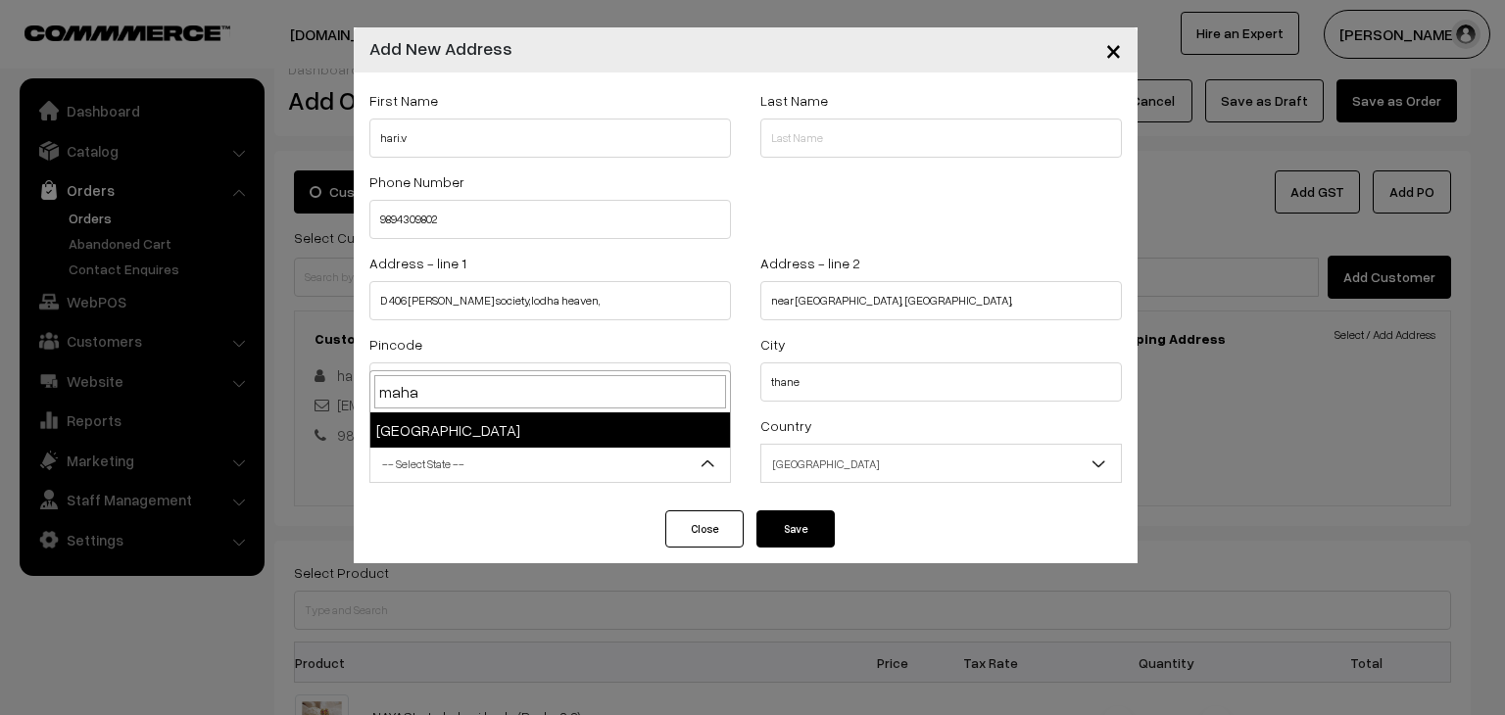
type input "maha"
select select "Maharashtra"
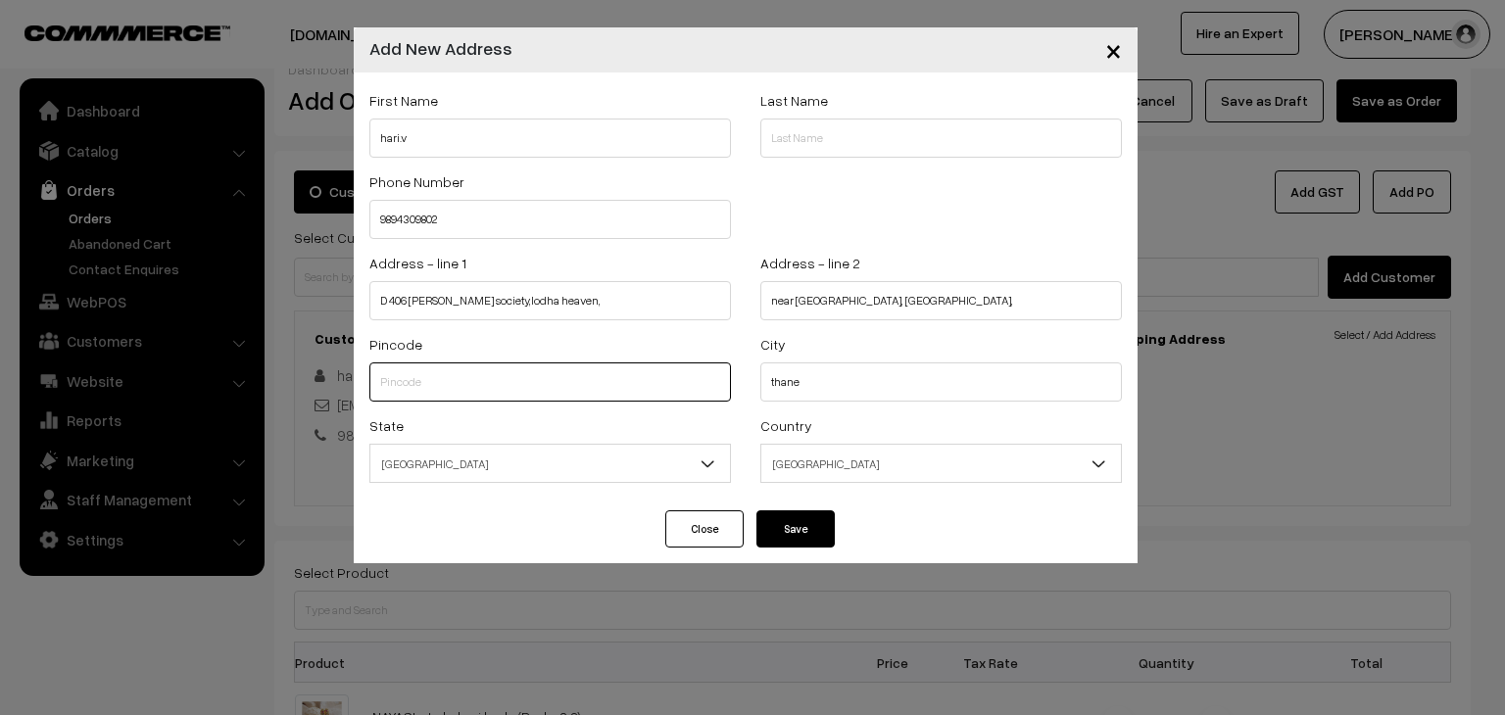
click at [580, 378] on input "text" at bounding box center [550, 382] width 362 height 39
type input "421204"
click at [781, 530] on button "Continue" at bounding box center [795, 528] width 78 height 37
select select
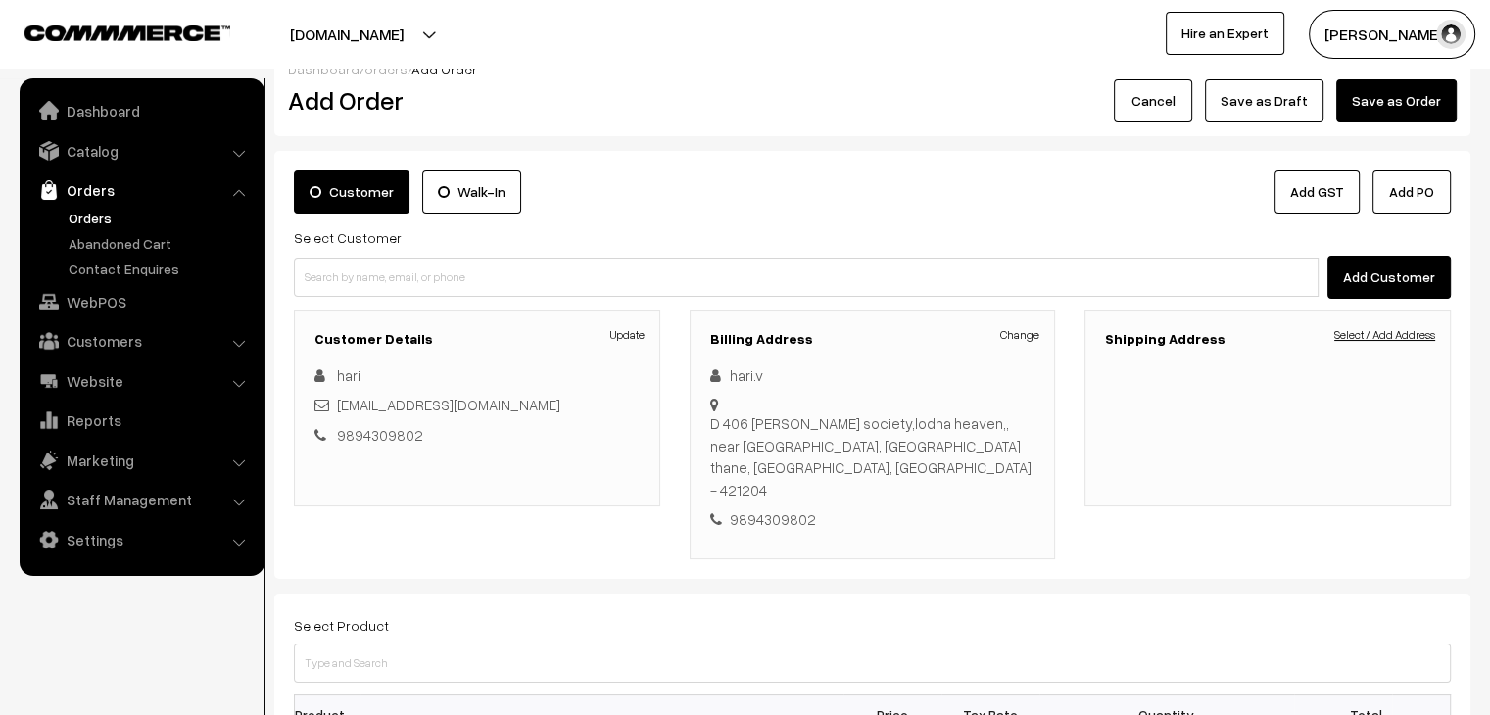
click at [1379, 336] on link "Select / Add Address" at bounding box center [1384, 335] width 101 height 18
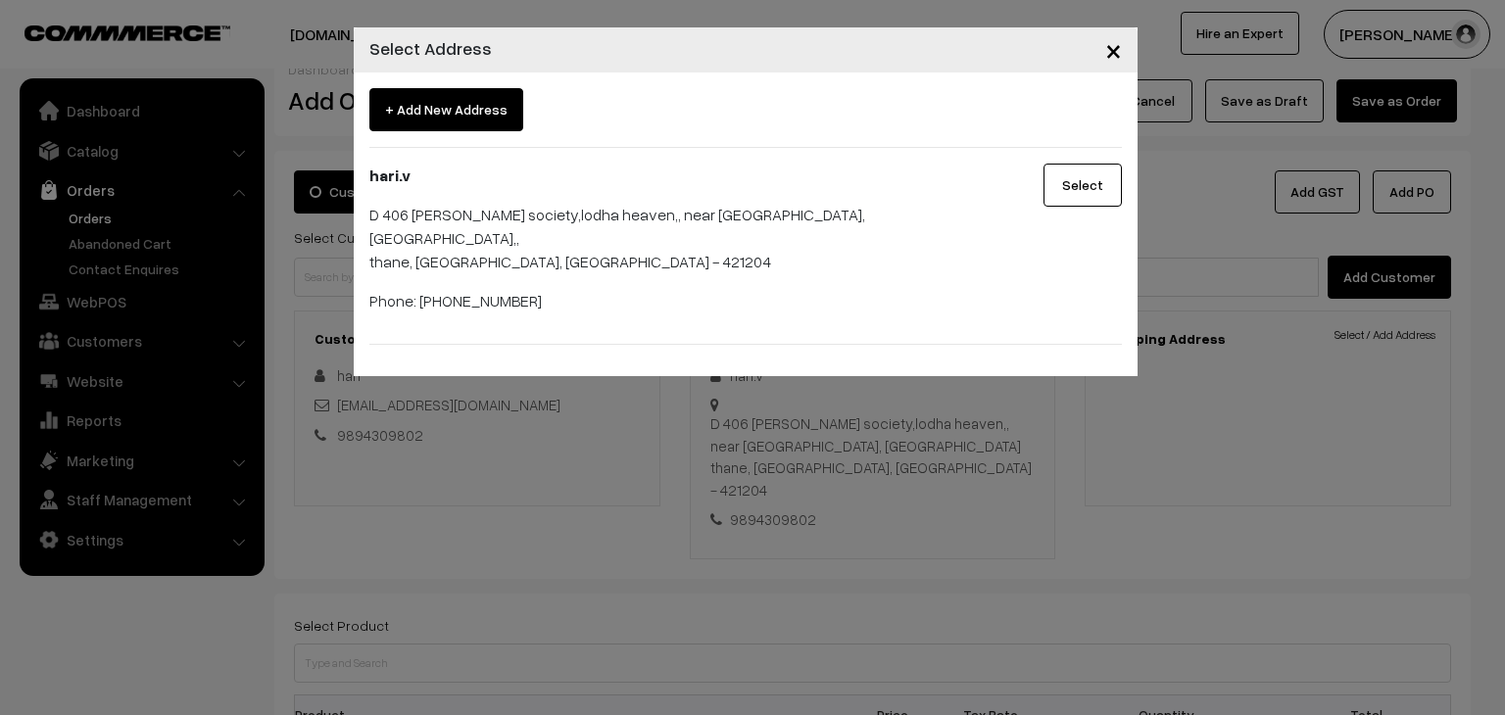
click at [1072, 182] on button "Select" at bounding box center [1082, 185] width 78 height 43
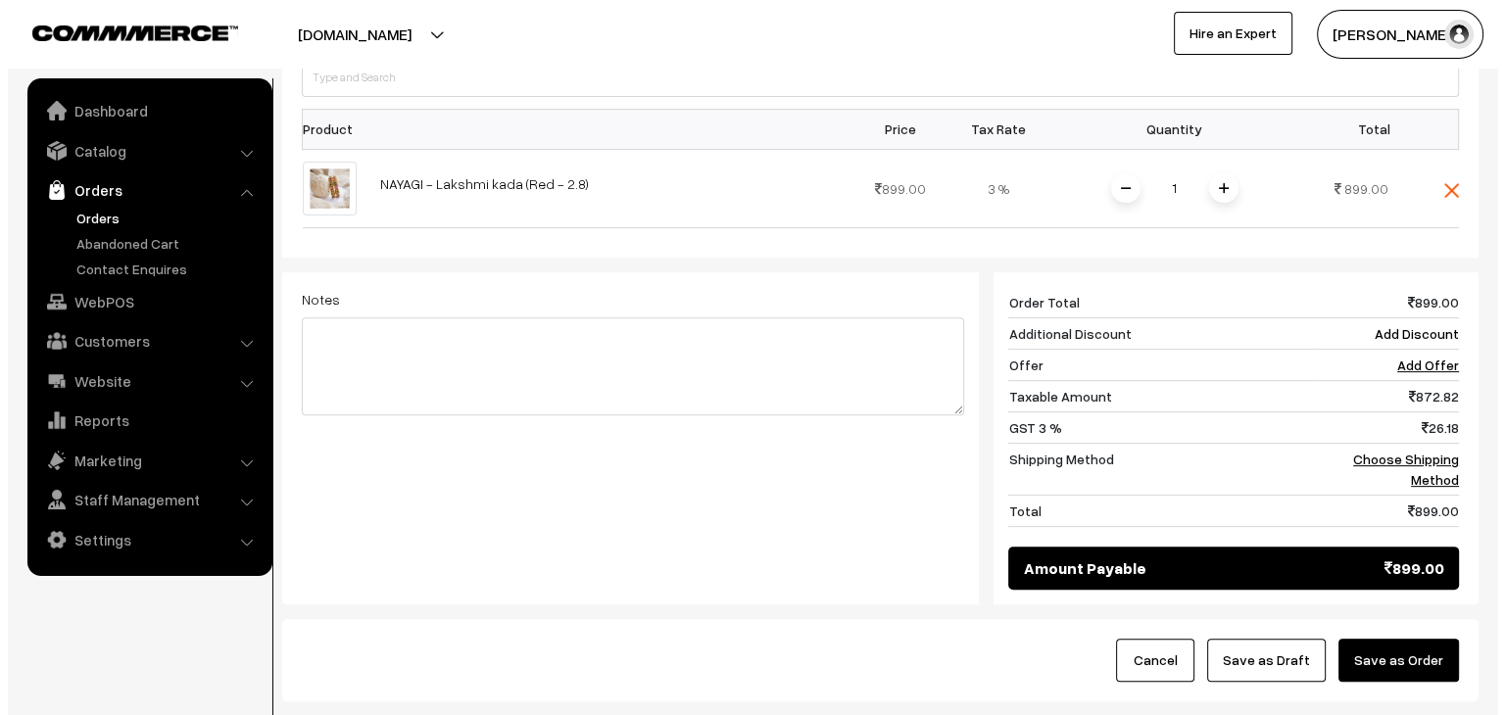
scroll to position [714, 0]
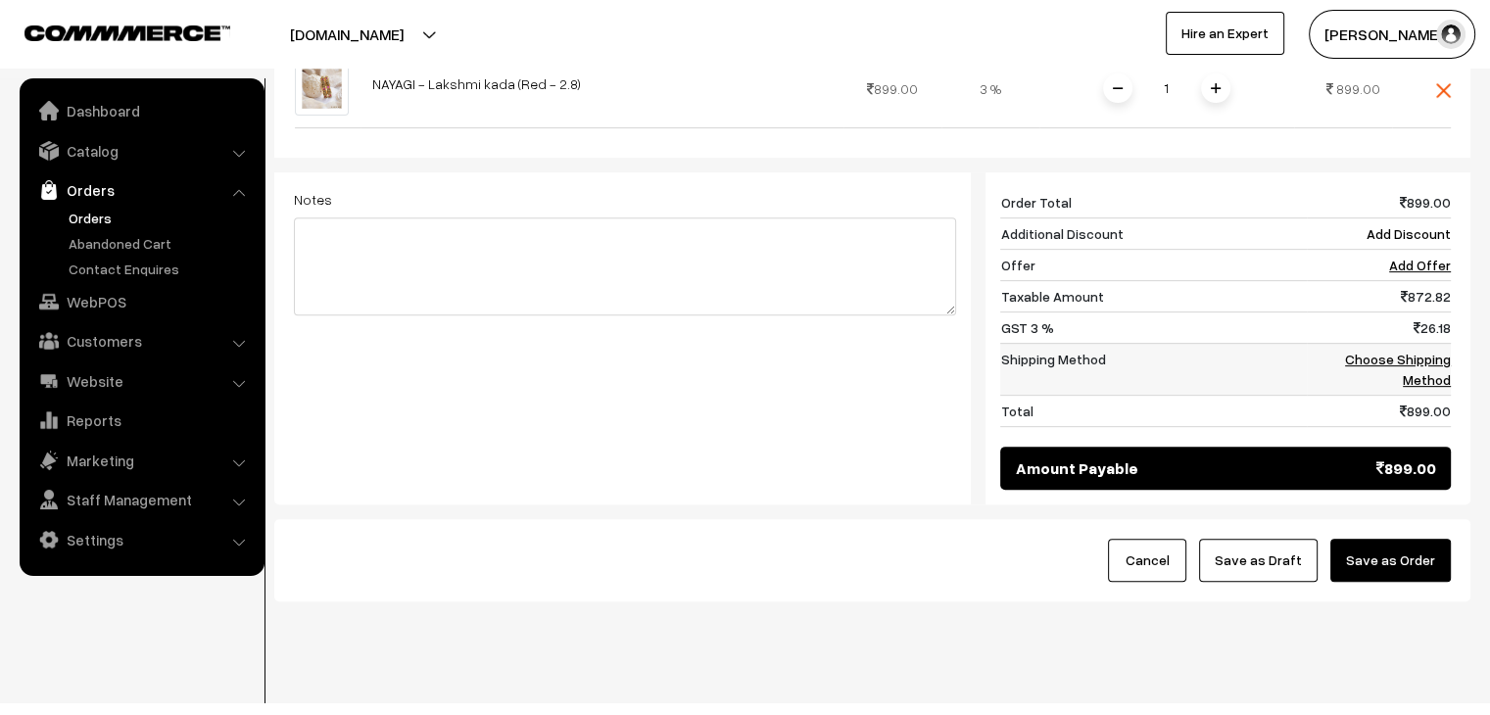
click at [1381, 351] on link "Choose Shipping Method" at bounding box center [1398, 369] width 106 height 37
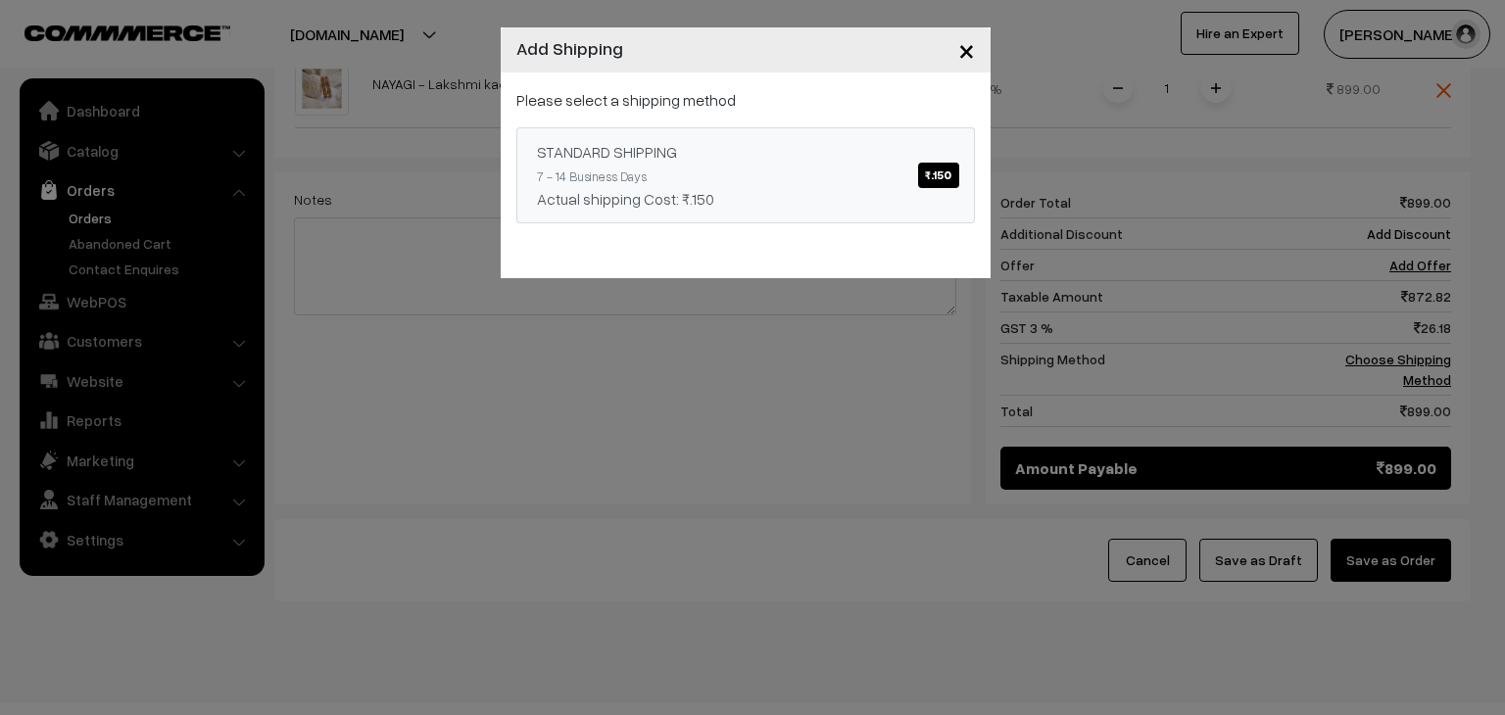
click at [932, 170] on span "₹.150" at bounding box center [938, 175] width 40 height 25
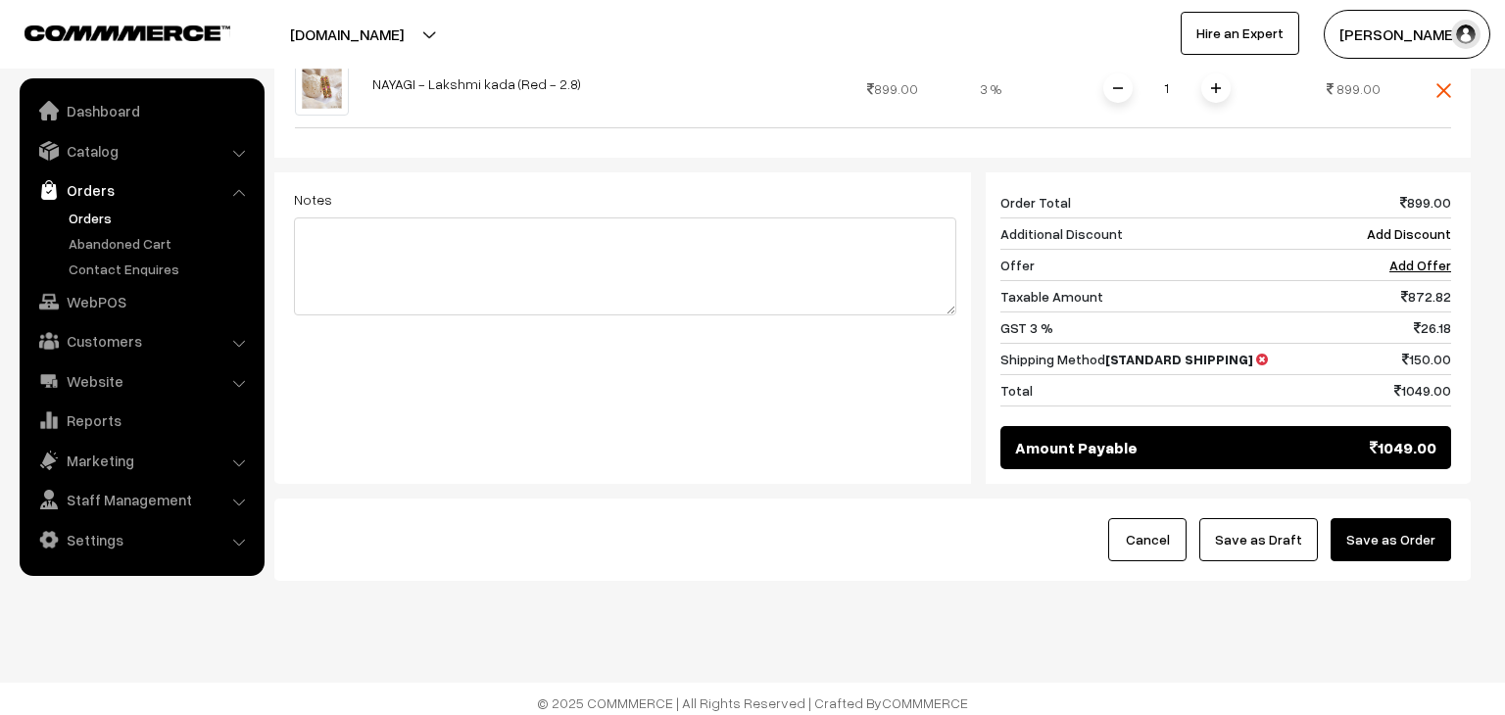
scroll to position [698, 0]
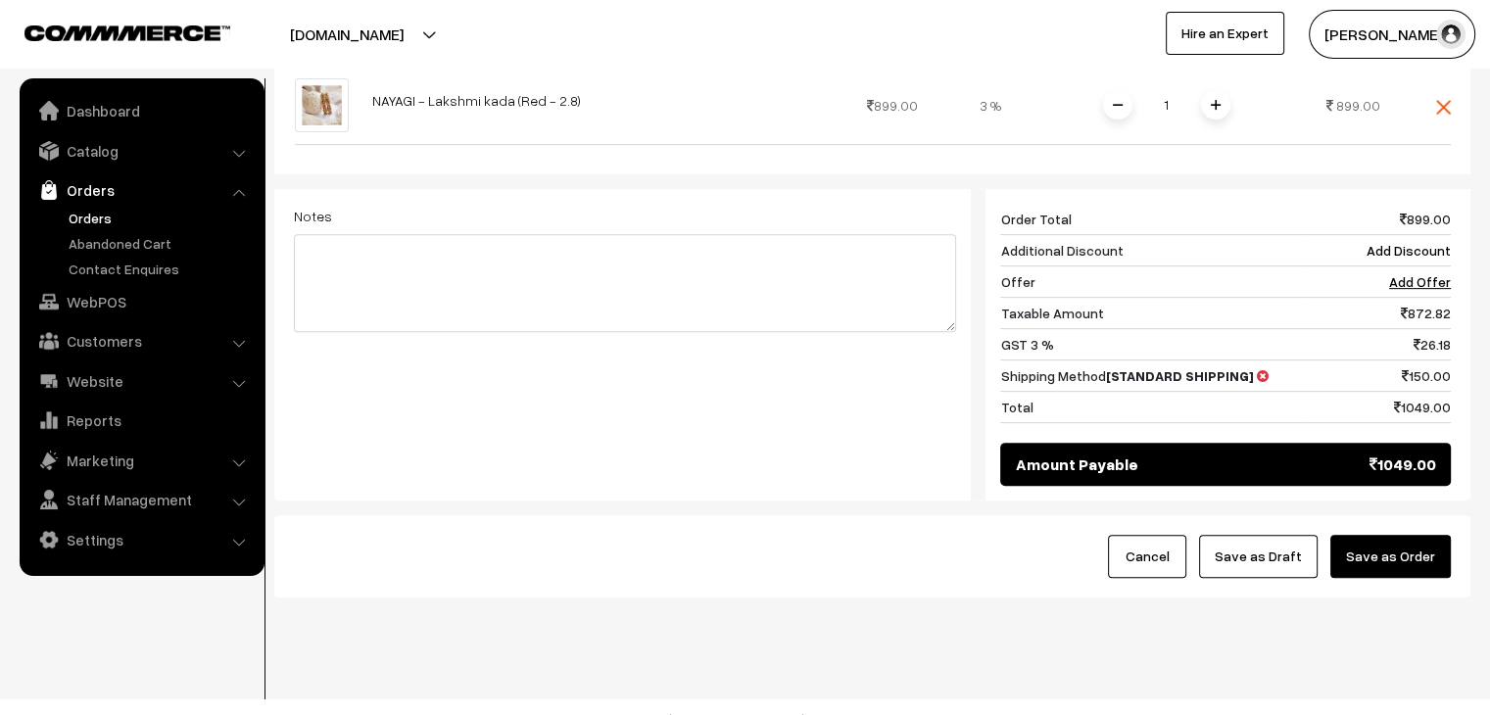
click at [1403, 535] on button "Save as Order" at bounding box center [1391, 556] width 121 height 43
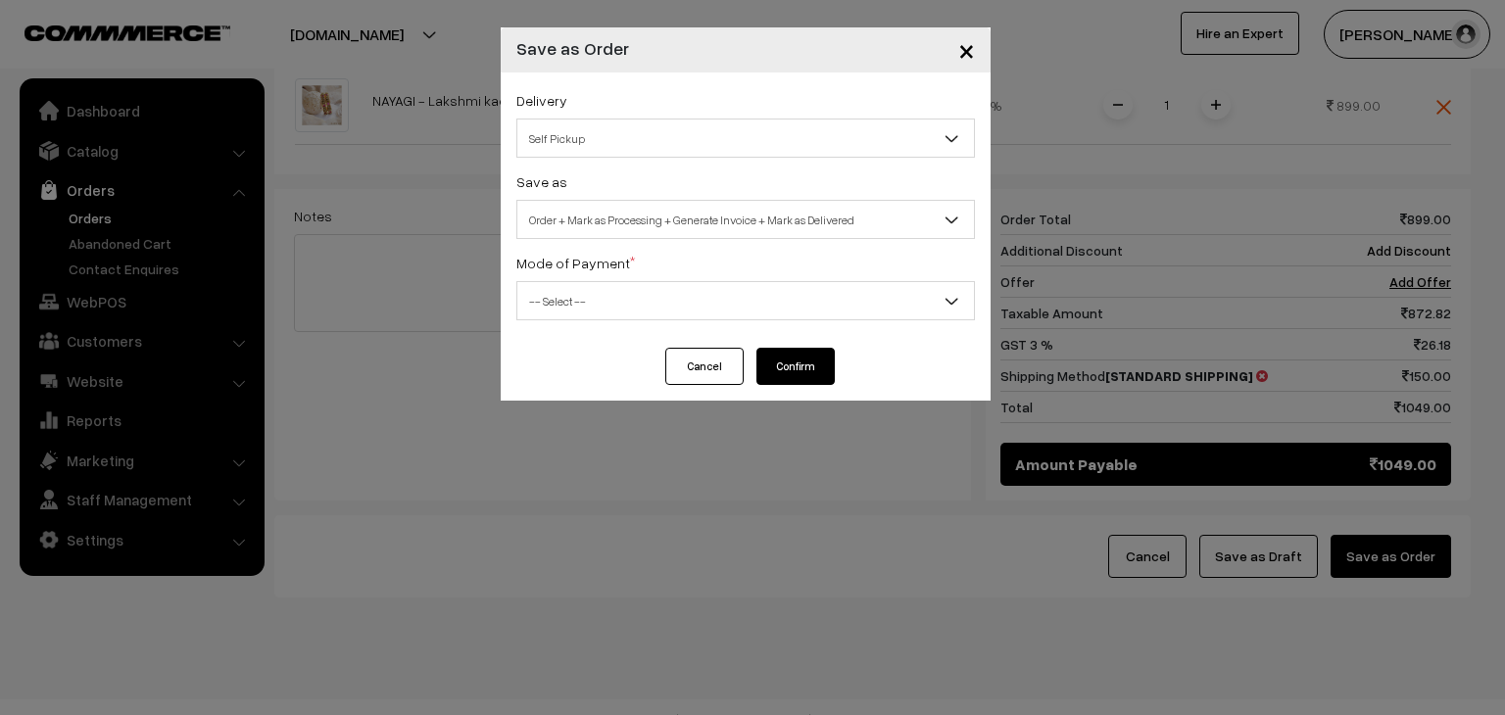
click at [656, 137] on span "Self Pickup" at bounding box center [745, 138] width 457 height 34
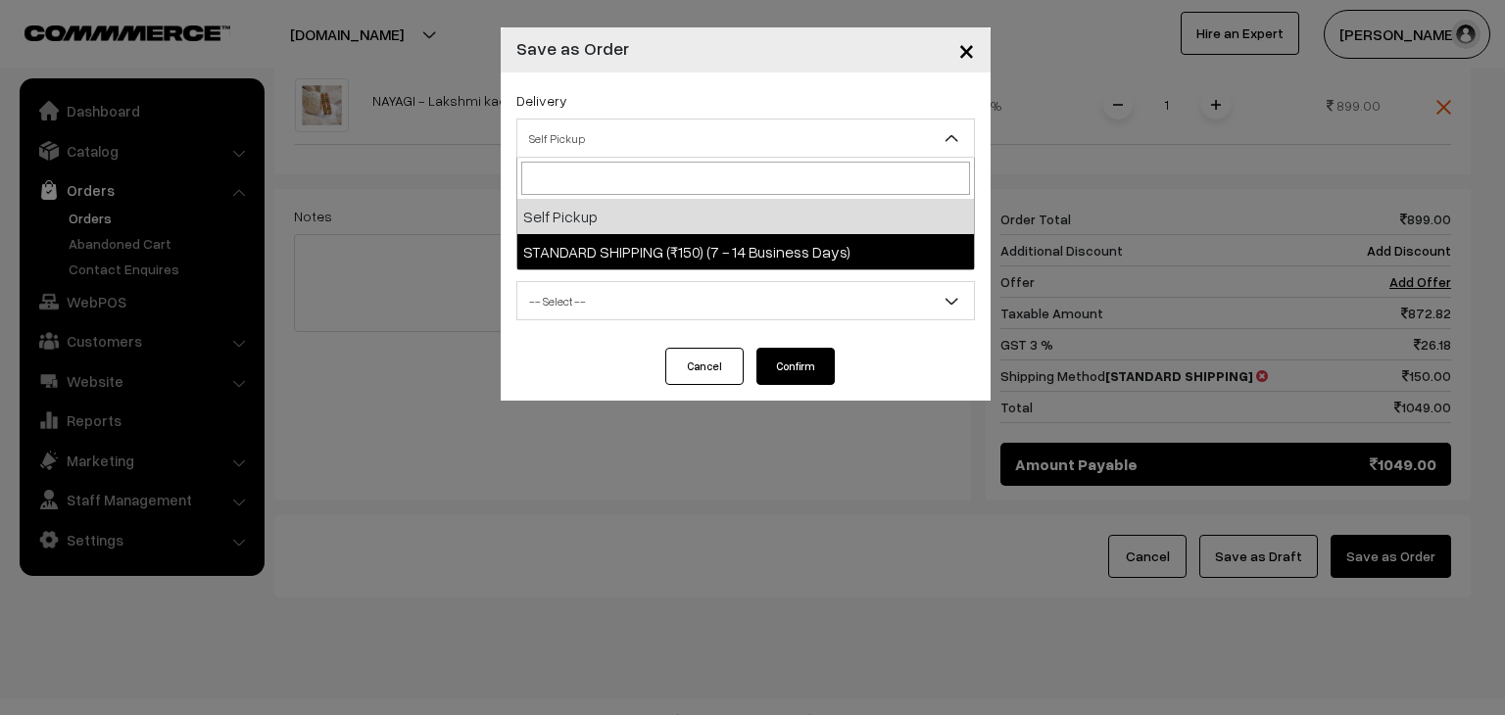
select select "SS1"
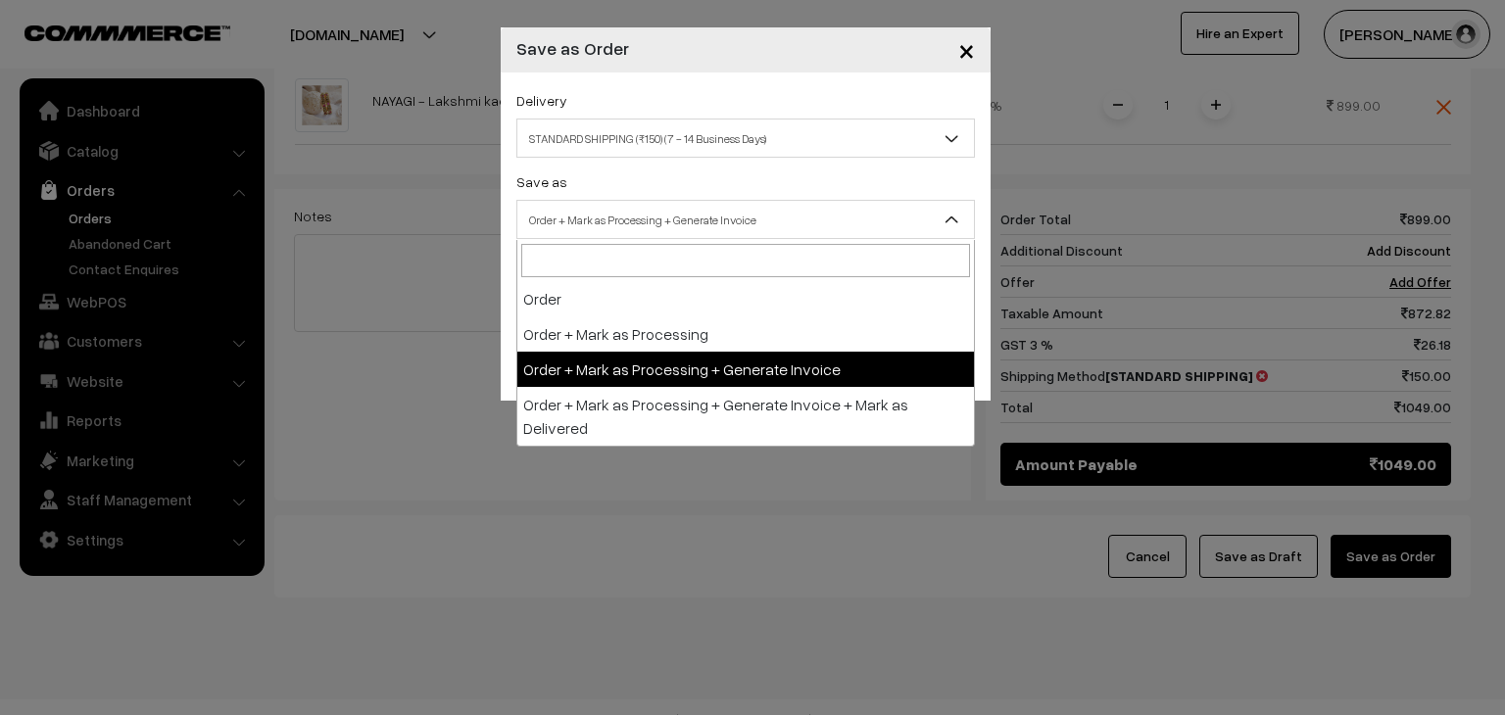
click at [673, 224] on span "Order + Mark as Processing + Generate Invoice" at bounding box center [745, 220] width 457 height 34
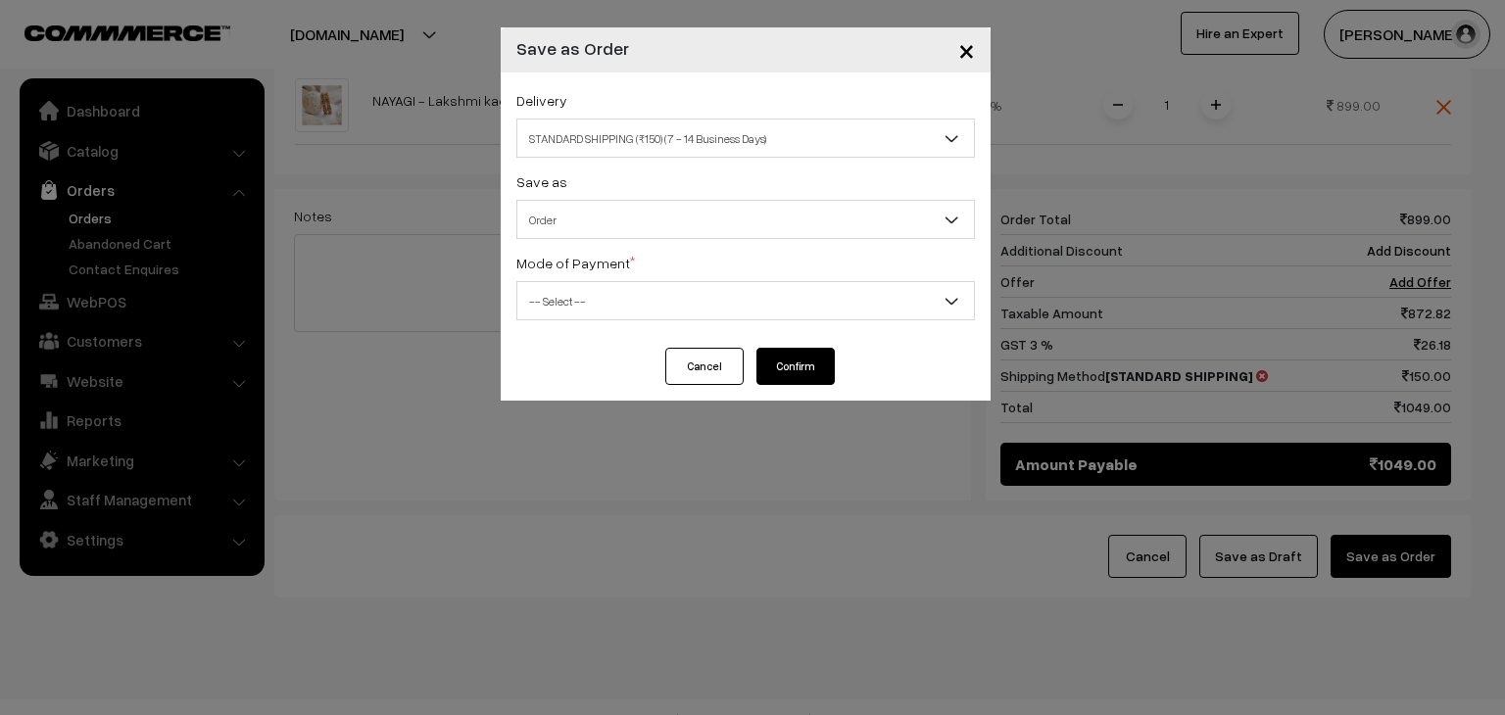
select select "1"
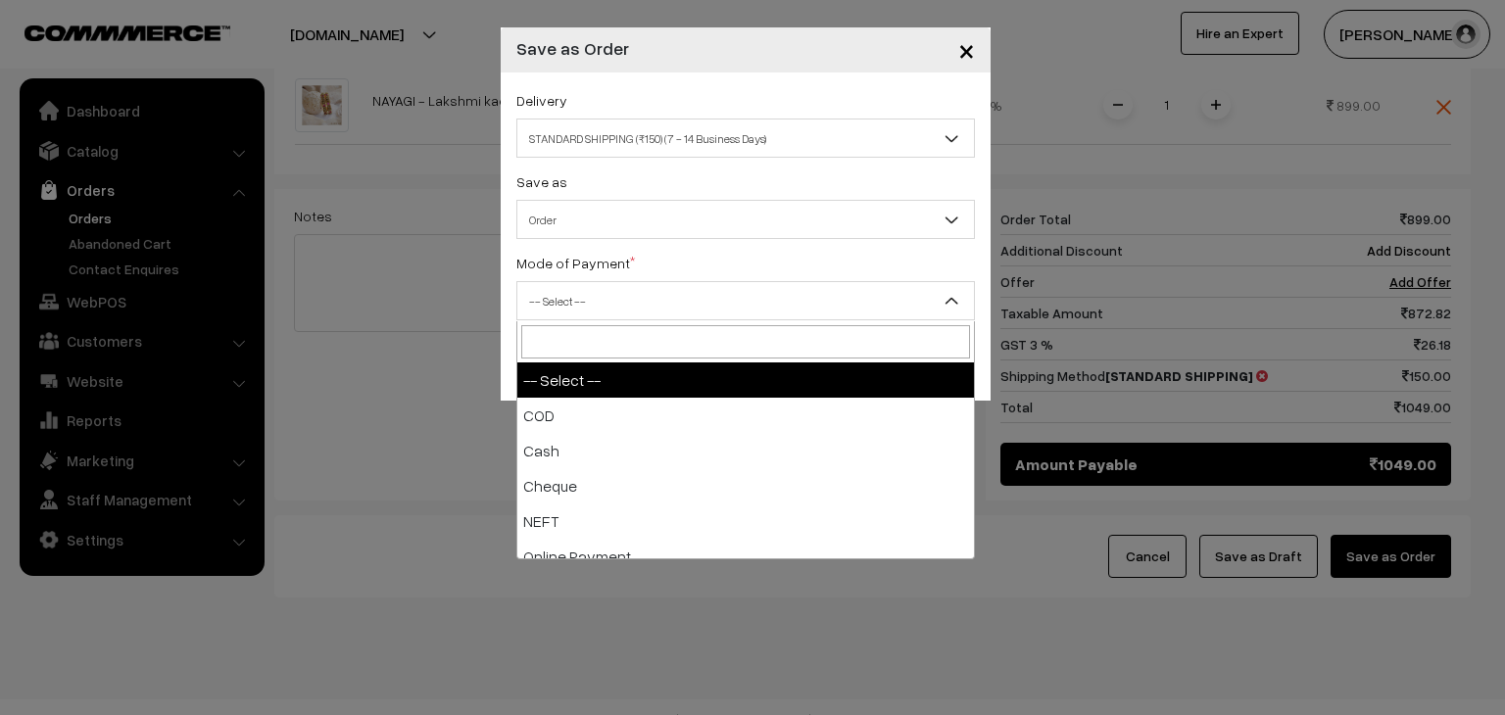
click at [663, 303] on span "-- Select --" at bounding box center [745, 301] width 457 height 34
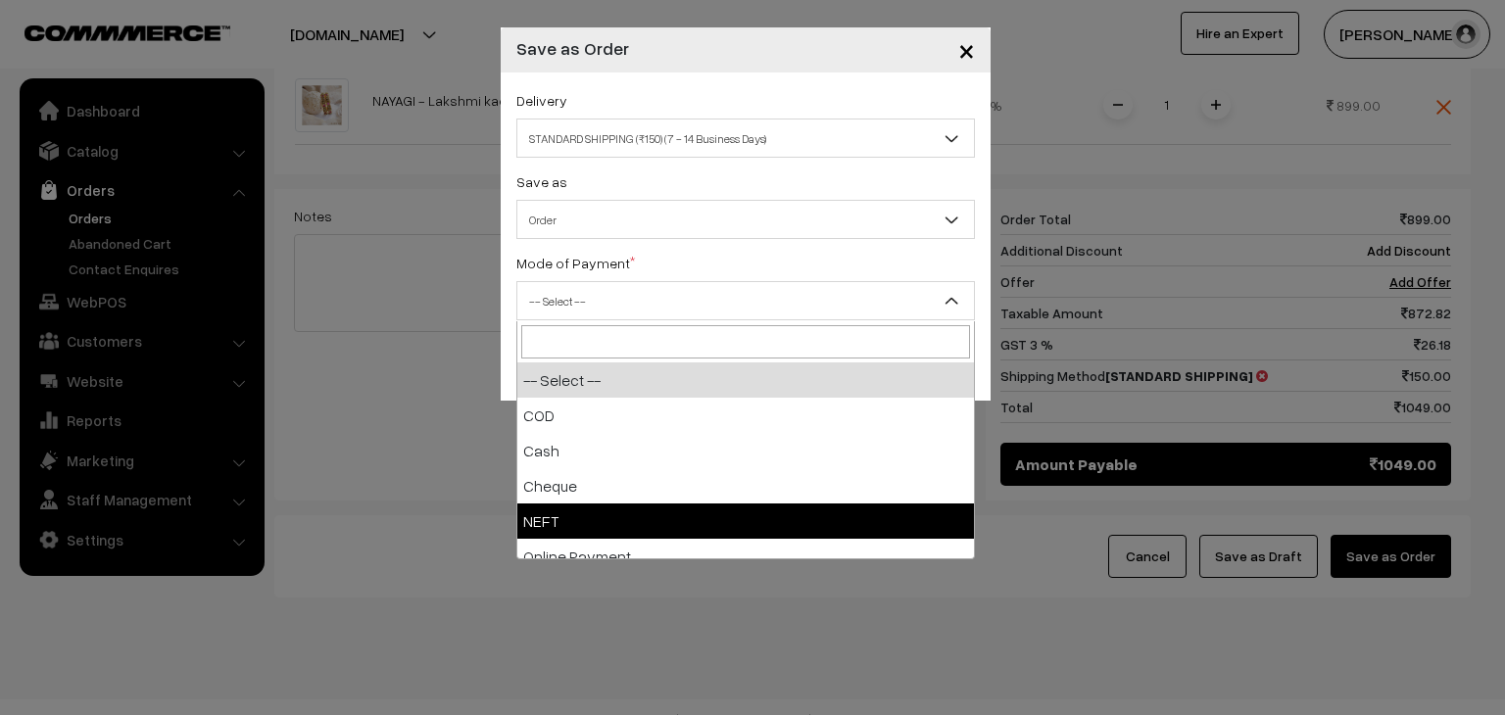
scroll to position [86, 0]
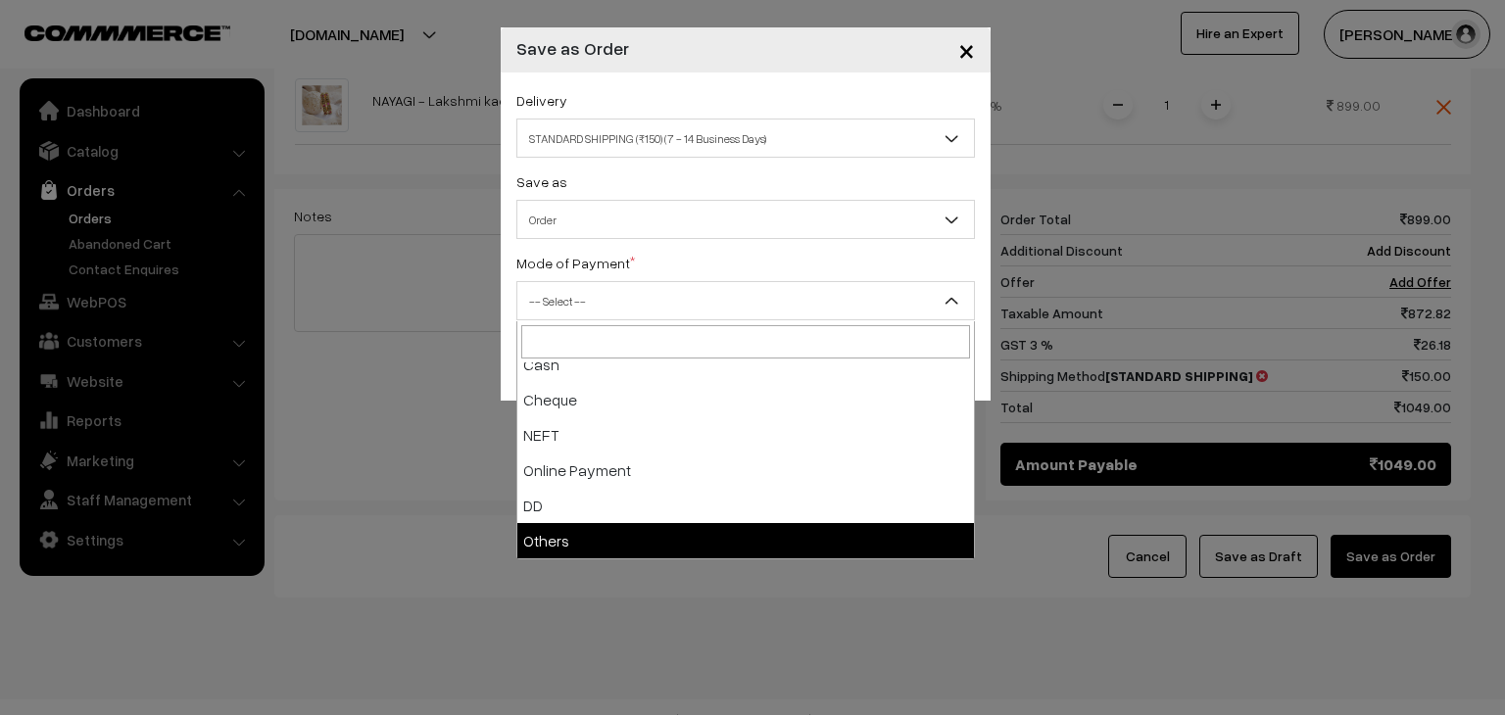
select select "7"
checkbox input "true"
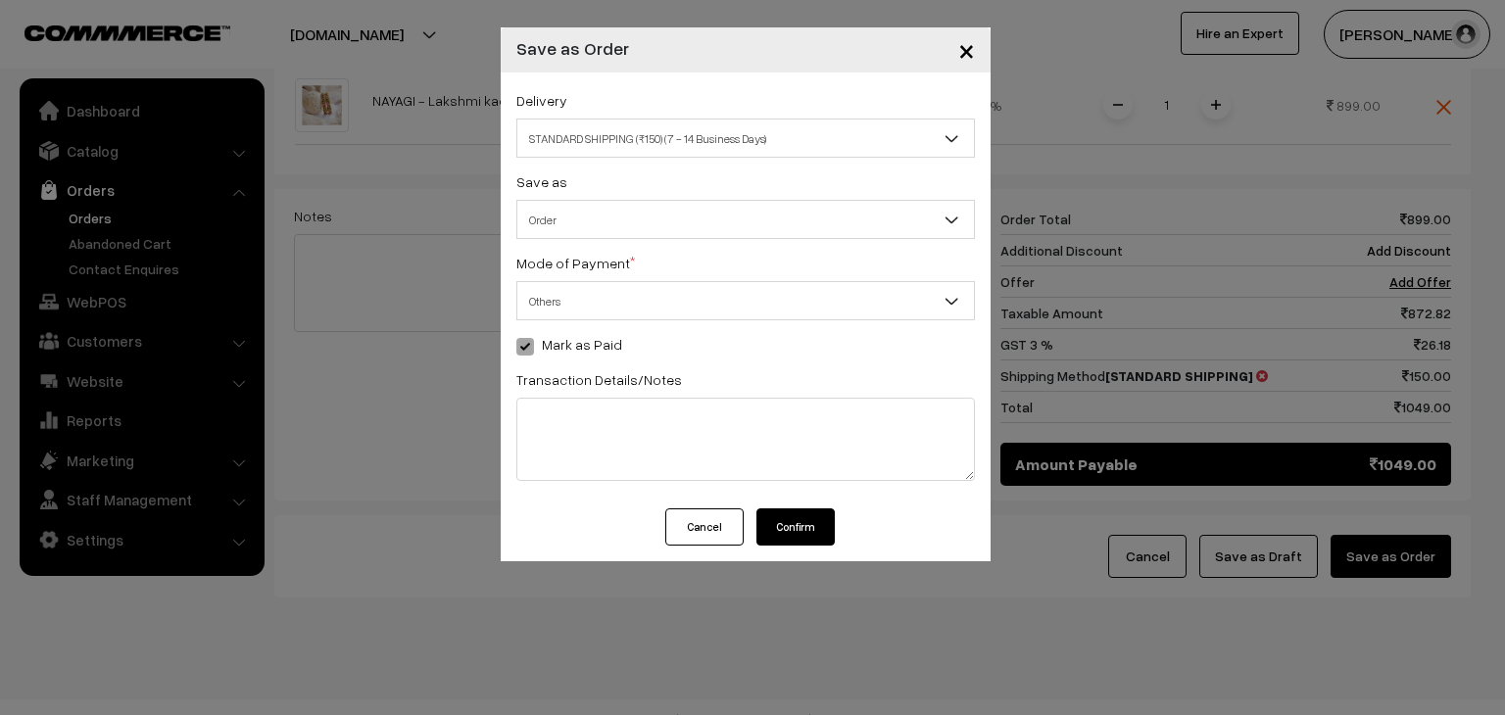
click at [796, 526] on button "Confirm" at bounding box center [795, 527] width 78 height 37
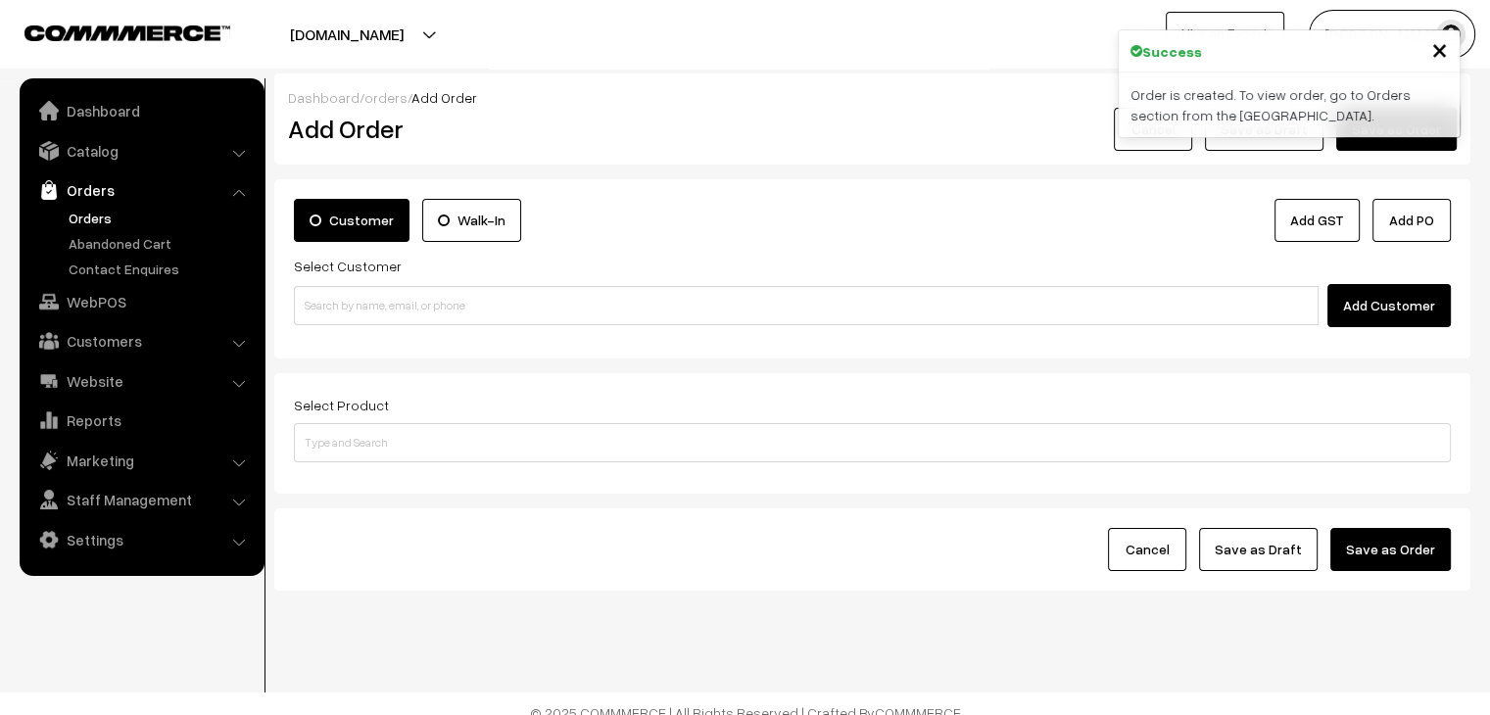
click at [86, 214] on link "Orders" at bounding box center [161, 218] width 194 height 21
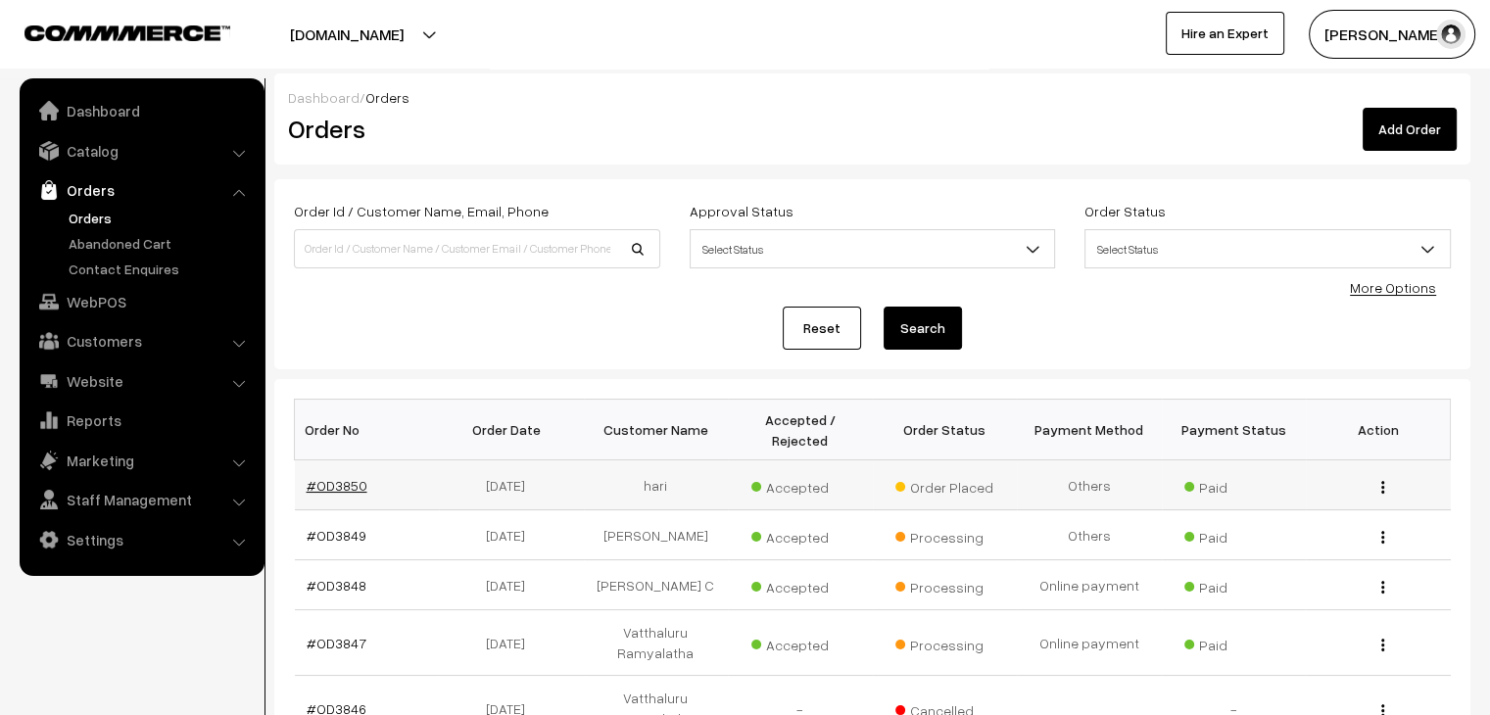
click at [309, 477] on link "#OD3850" at bounding box center [337, 485] width 61 height 17
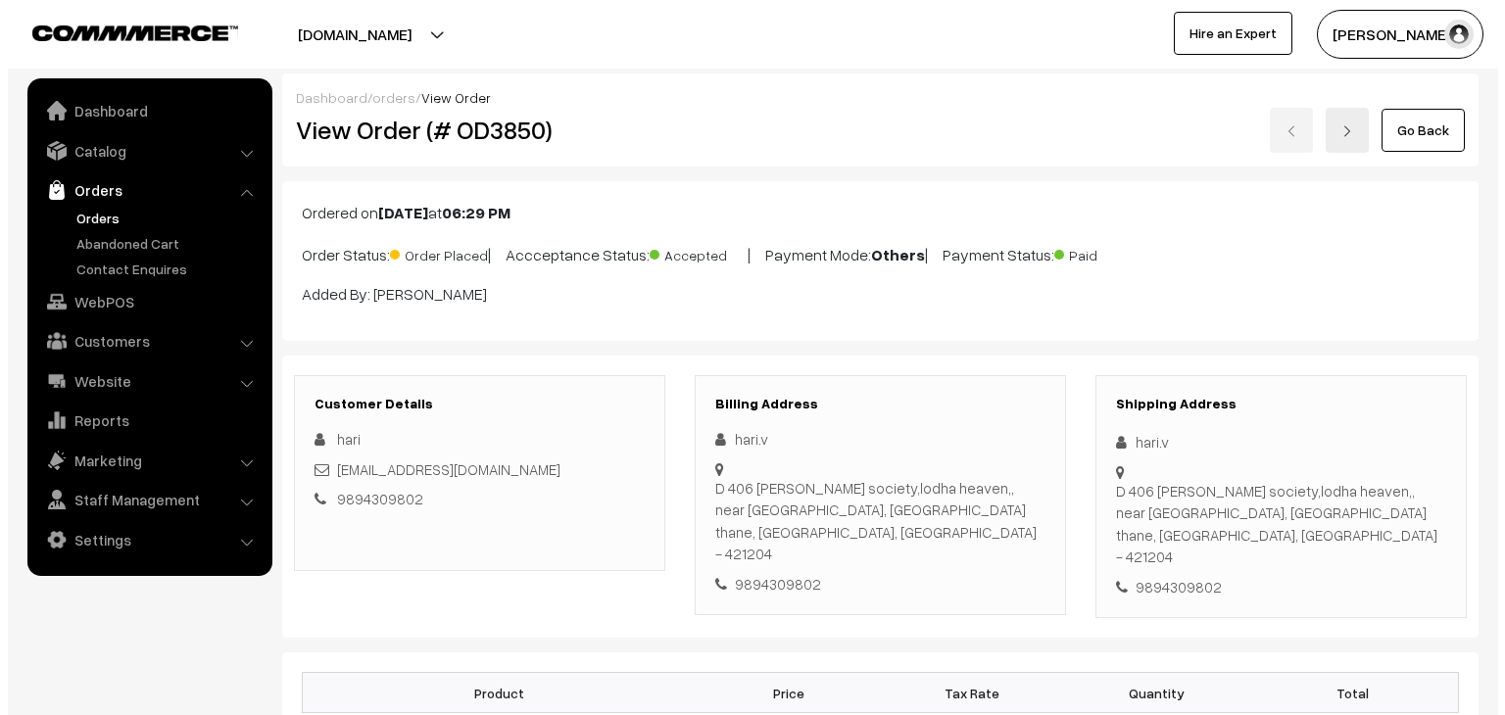
scroll to position [686, 0]
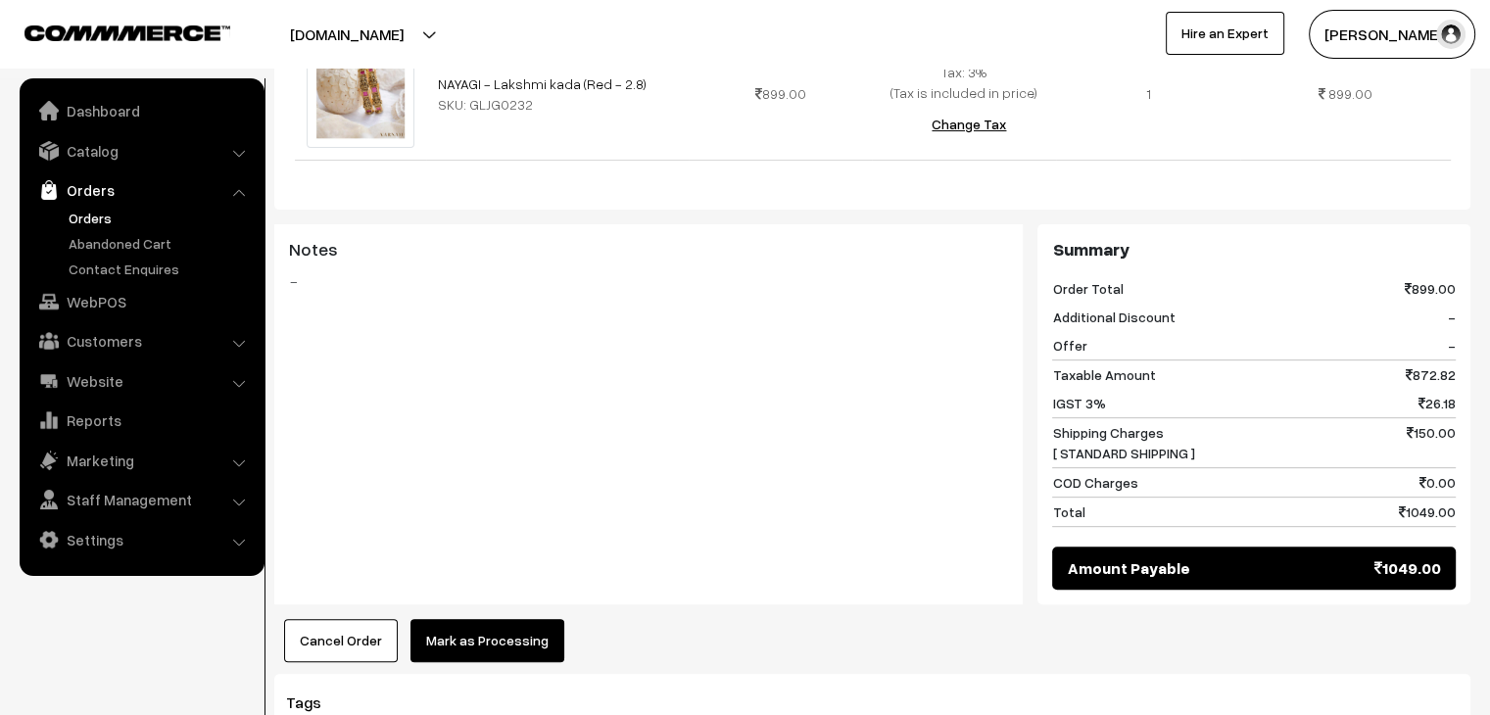
click at [487, 619] on button "Mark as Processing" at bounding box center [488, 640] width 154 height 43
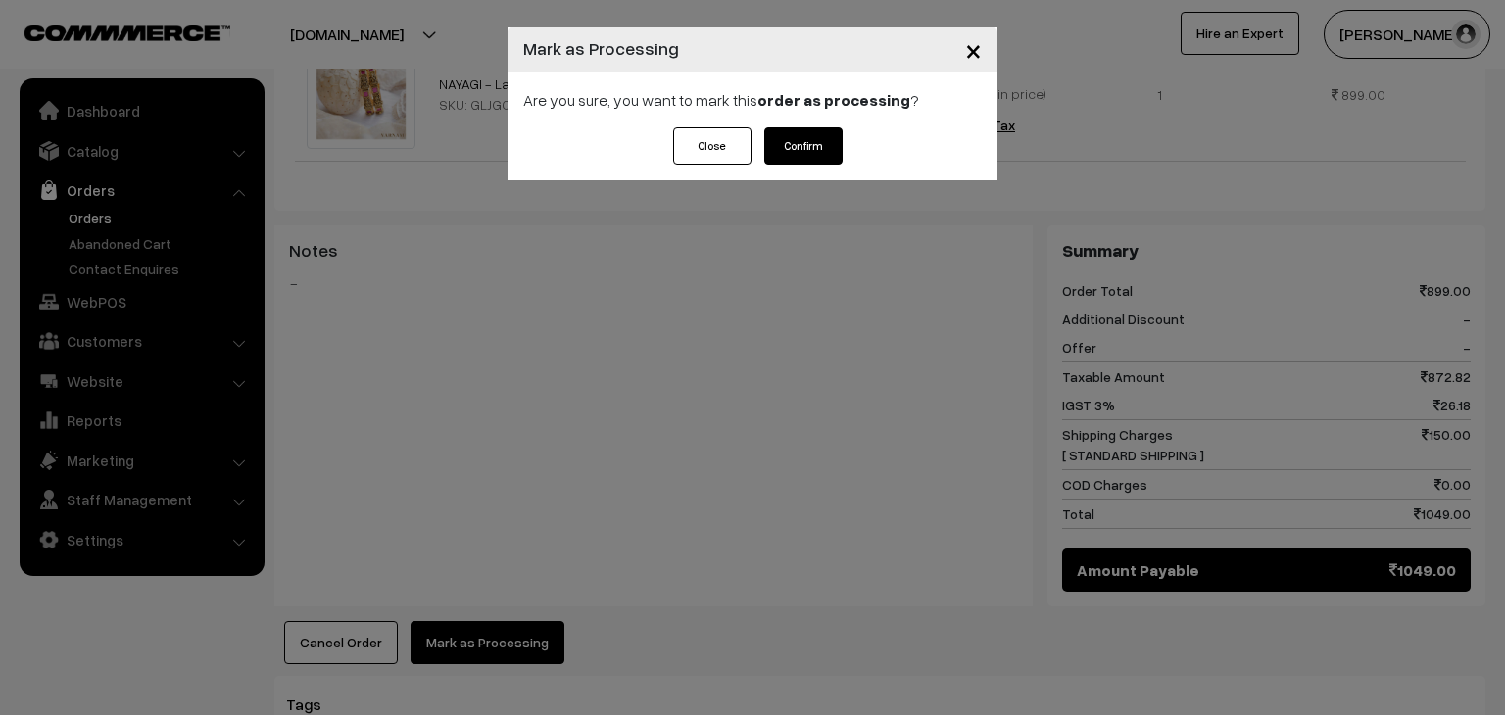
click at [792, 150] on button "Confirm" at bounding box center [803, 145] width 78 height 37
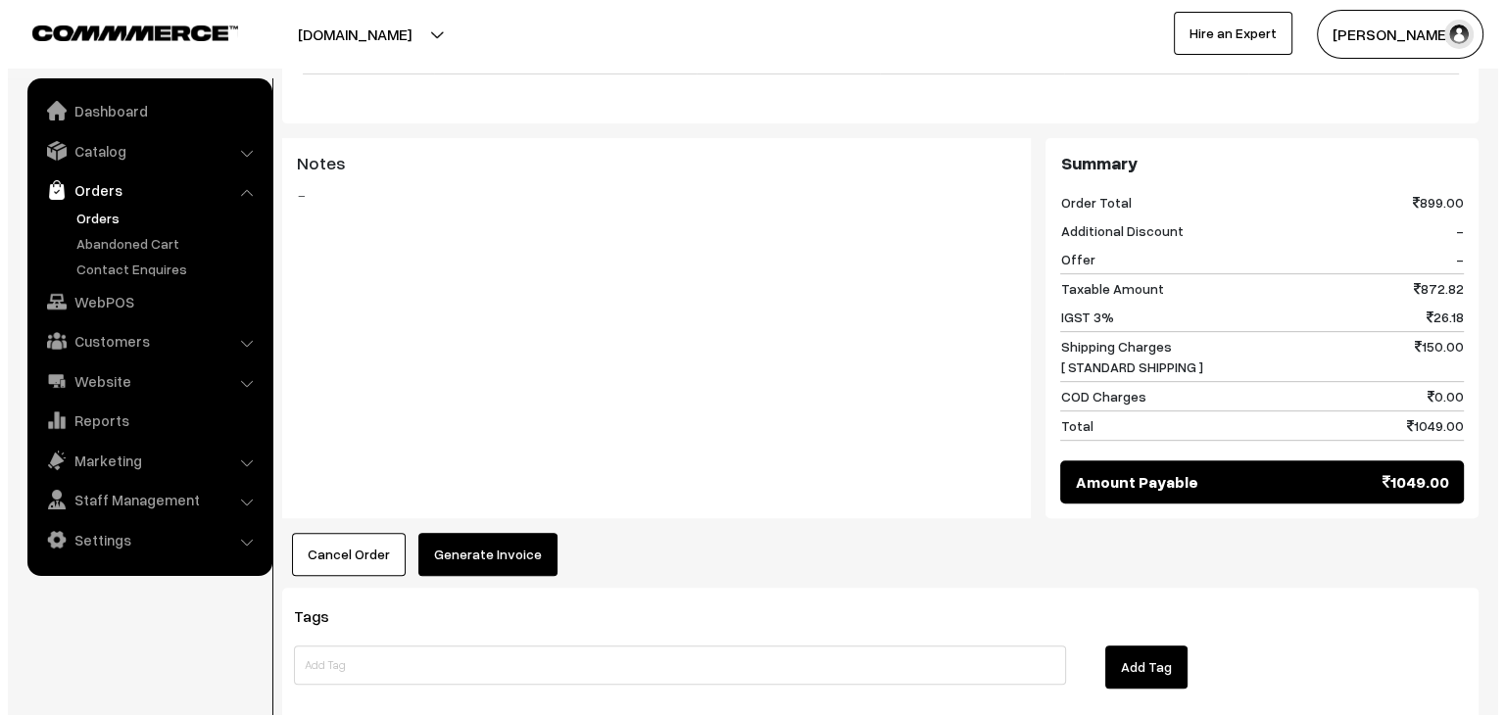
scroll to position [784, 0]
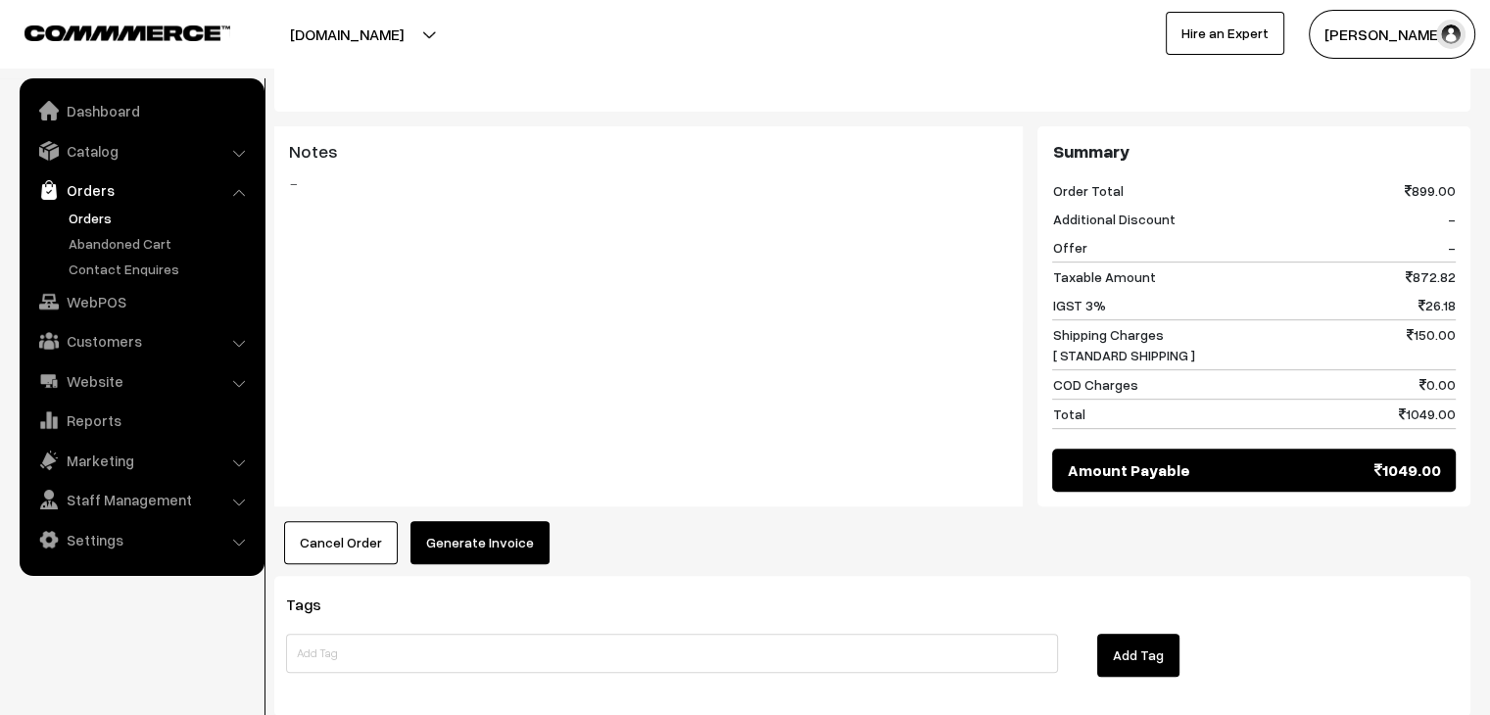
click at [480, 521] on button "Generate Invoice" at bounding box center [480, 542] width 139 height 43
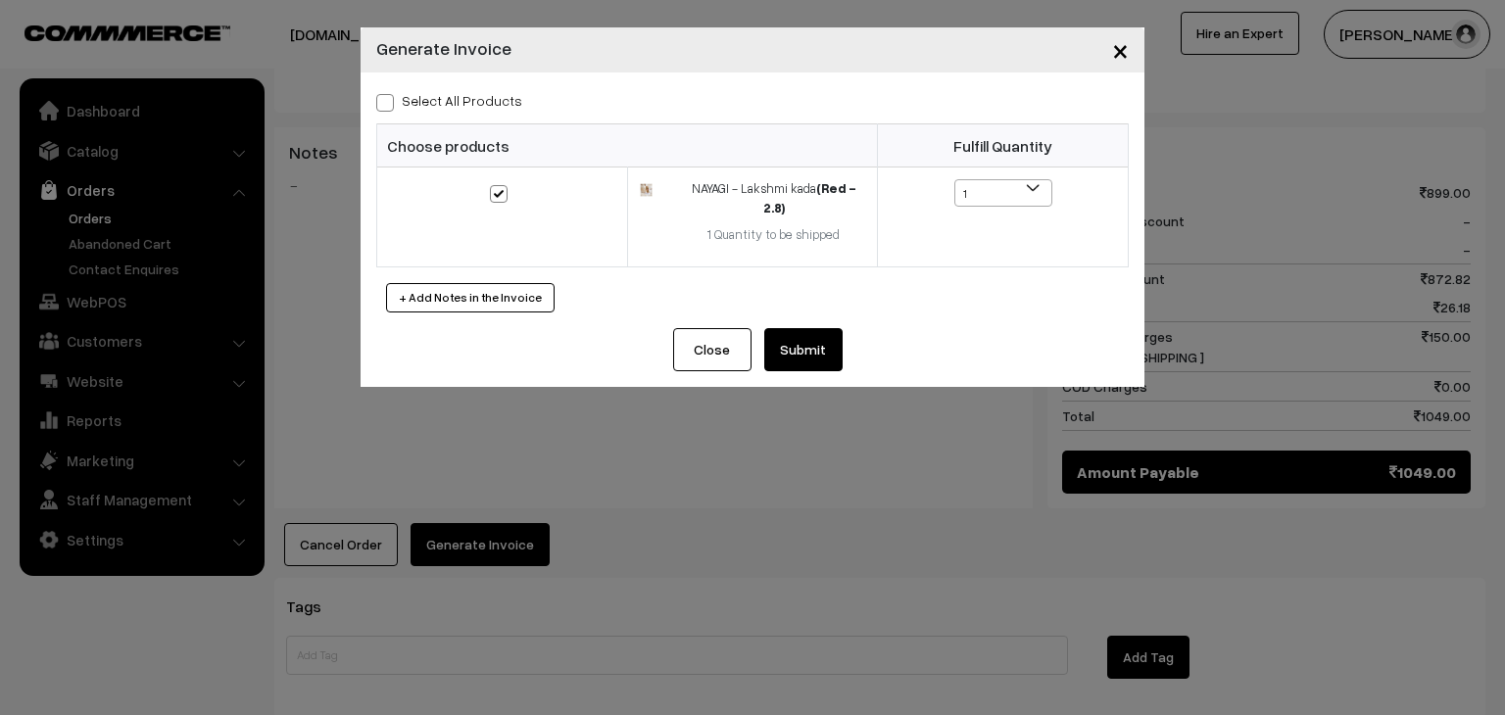
click at [383, 107] on span at bounding box center [385, 103] width 18 height 18
click at [383, 106] on input "Select All Products" at bounding box center [382, 99] width 13 height 13
checkbox input "true"
click at [822, 331] on button "Submit" at bounding box center [803, 349] width 78 height 43
